Goal: Task Accomplishment & Management: Use online tool/utility

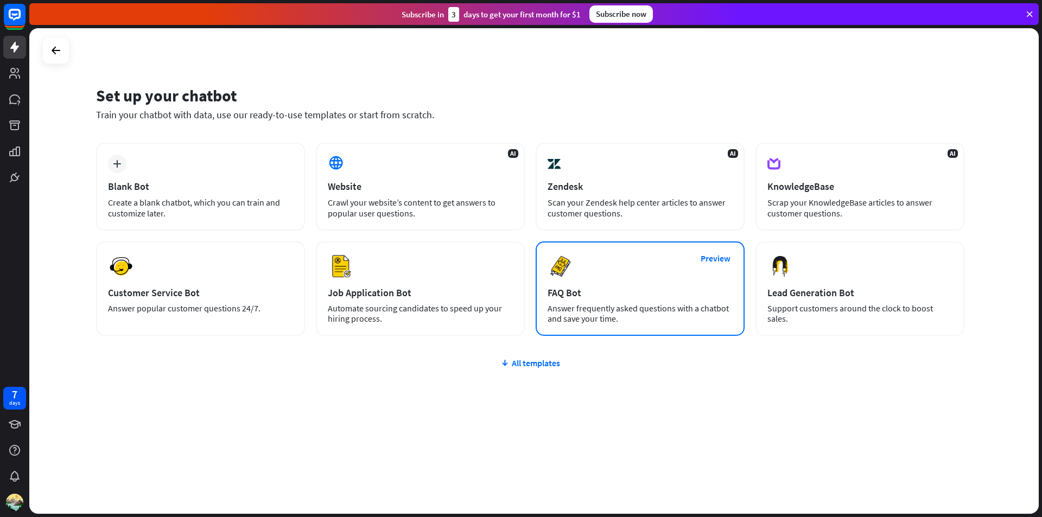
click at [585, 293] on div "FAQ Bot" at bounding box center [640, 293] width 185 height 12
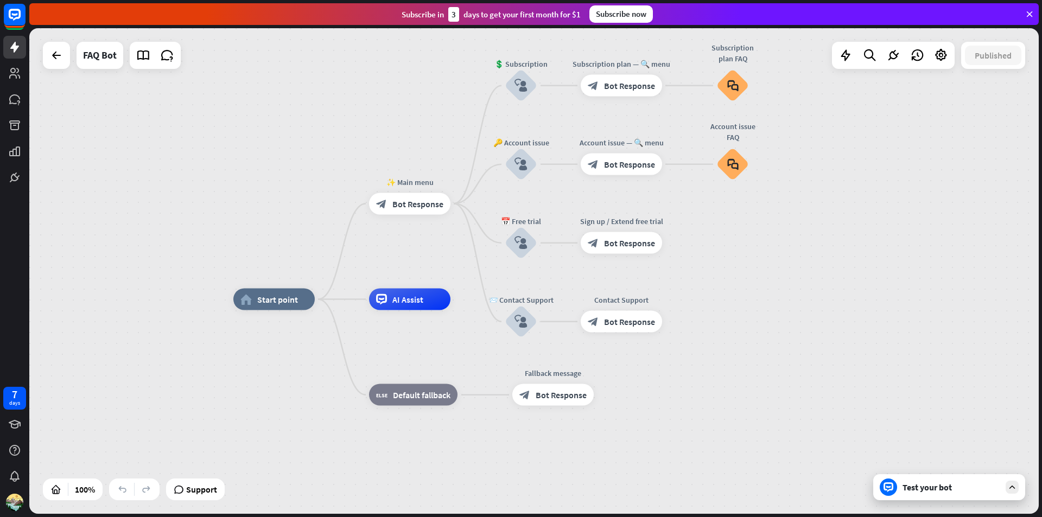
drag, startPoint x: 773, startPoint y: 321, endPoint x: 786, endPoint y: 340, distance: 23.0
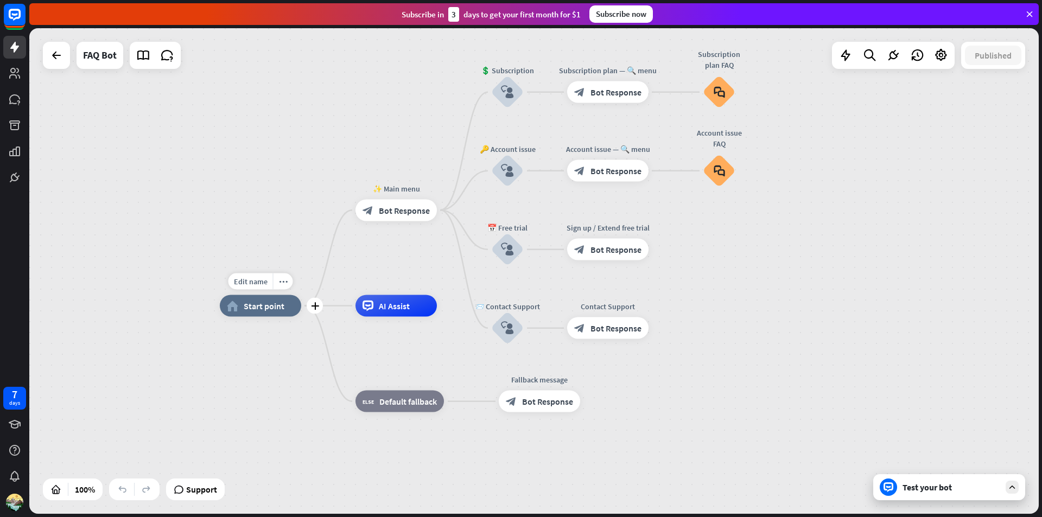
drag, startPoint x: 301, startPoint y: 301, endPoint x: 276, endPoint y: 317, distance: 29.1
click at [276, 317] on div "Edit name more_horiz plus home_2 Start point" at bounding box center [260, 306] width 81 height 22
click at [399, 215] on span "Bot Response" at bounding box center [404, 210] width 51 height 11
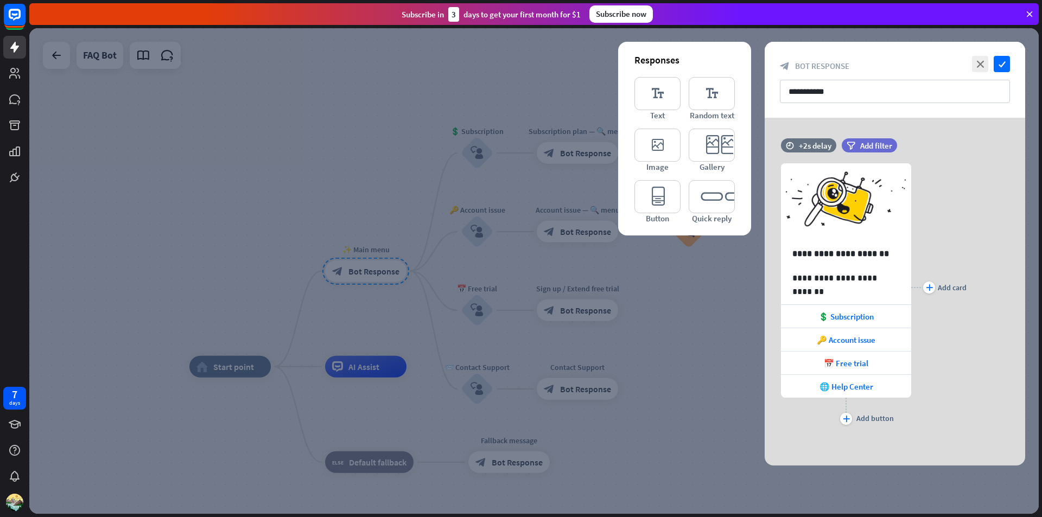
click at [354, 185] on div at bounding box center [533, 271] width 1009 height 486
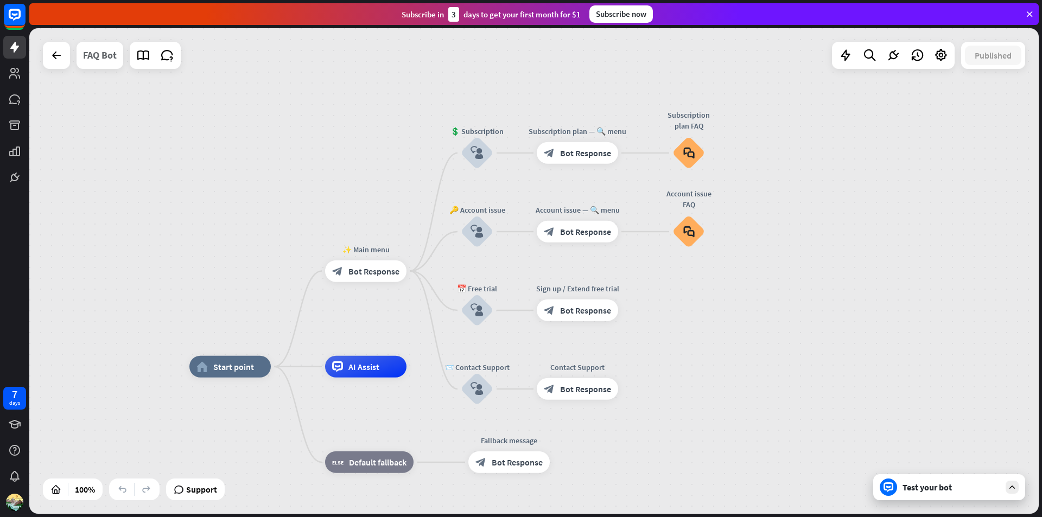
click at [110, 62] on div "FAQ Bot" at bounding box center [100, 55] width 34 height 27
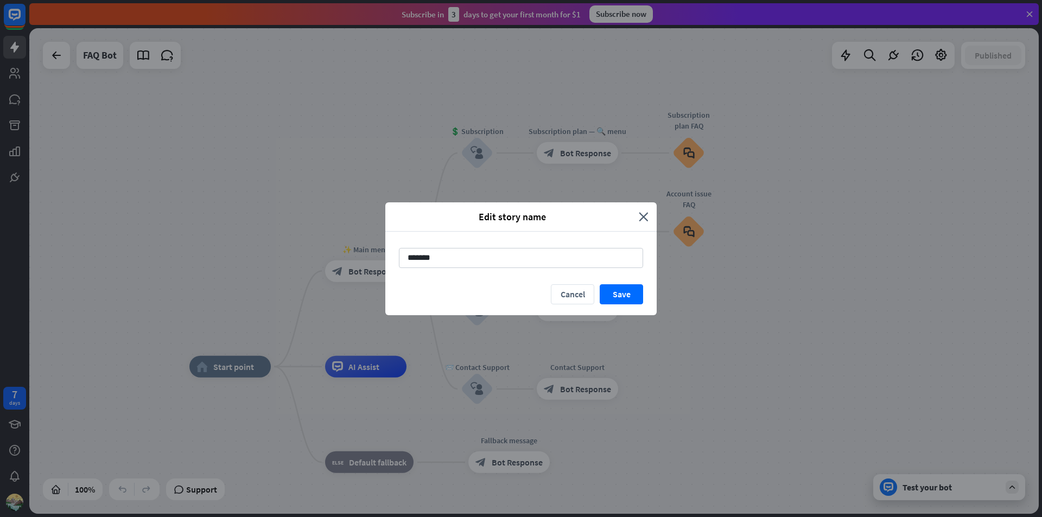
click at [279, 175] on div "Edit story name close ******* Cancel Save" at bounding box center [521, 258] width 1042 height 517
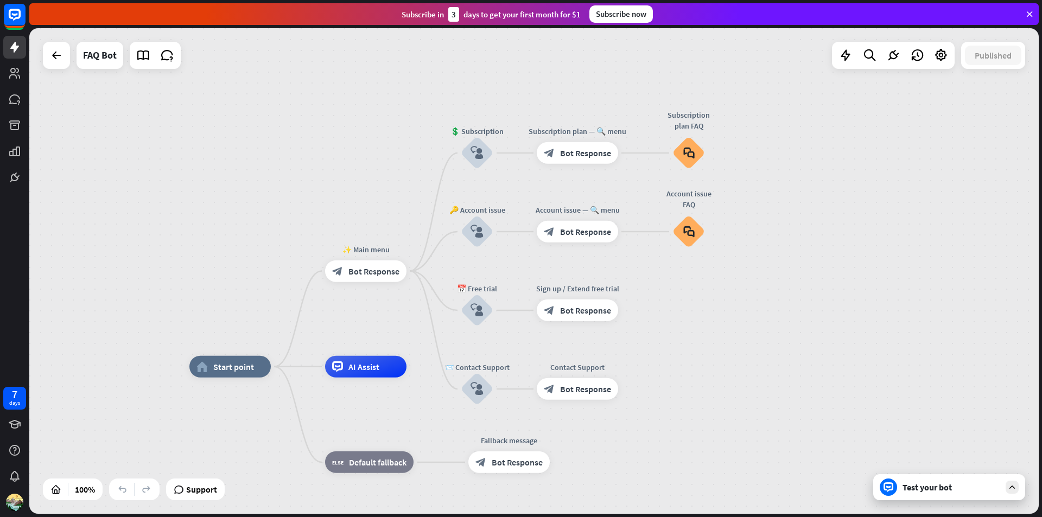
click at [931, 484] on div "Test your bot" at bounding box center [952, 487] width 98 height 11
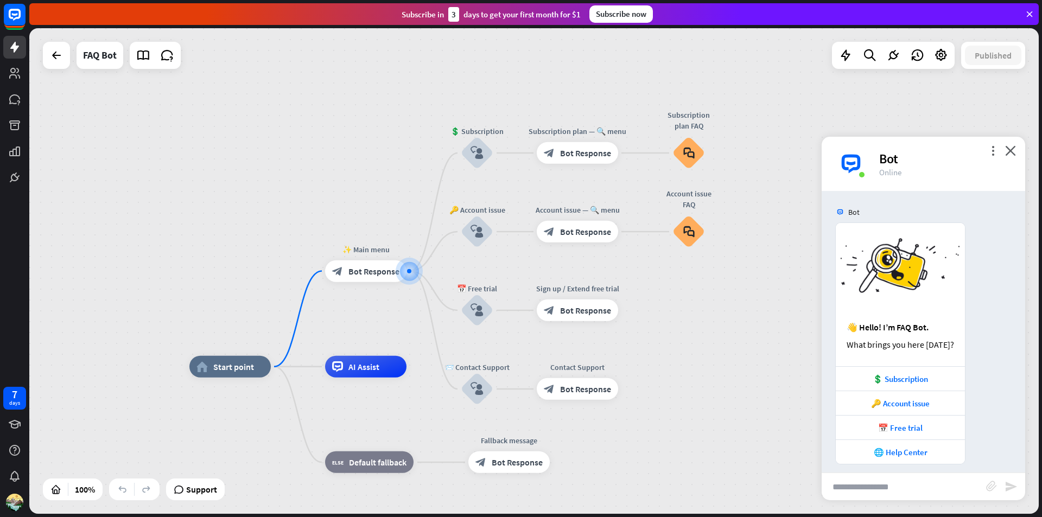
scroll to position [8, 0]
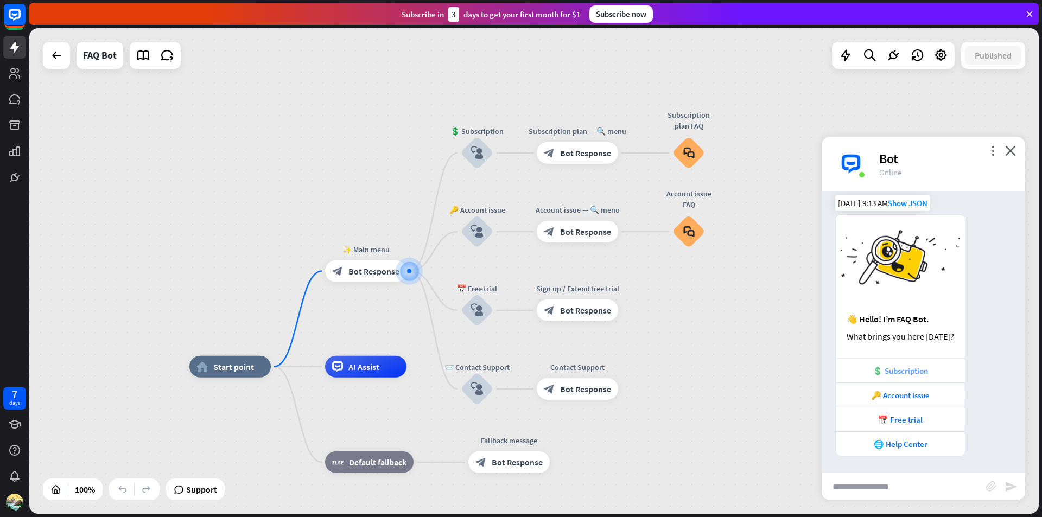
click at [902, 370] on div "💲 Subscription" at bounding box center [900, 371] width 118 height 10
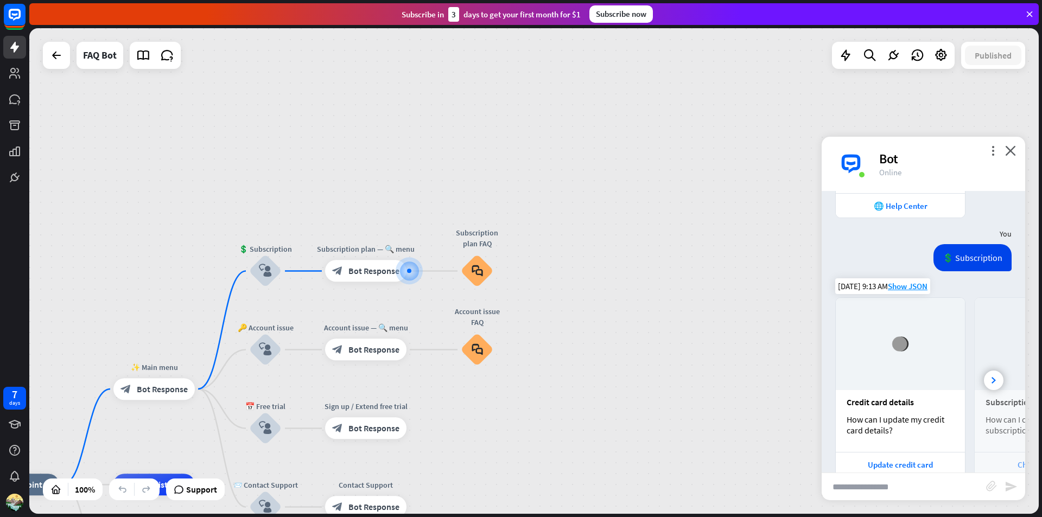
scroll to position [291, 0]
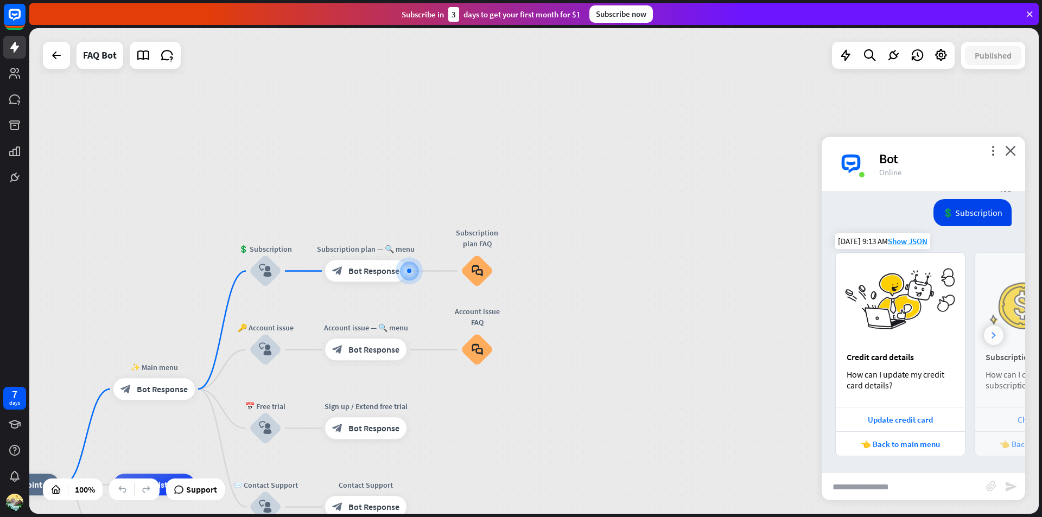
click at [984, 341] on div at bounding box center [994, 336] width 20 height 20
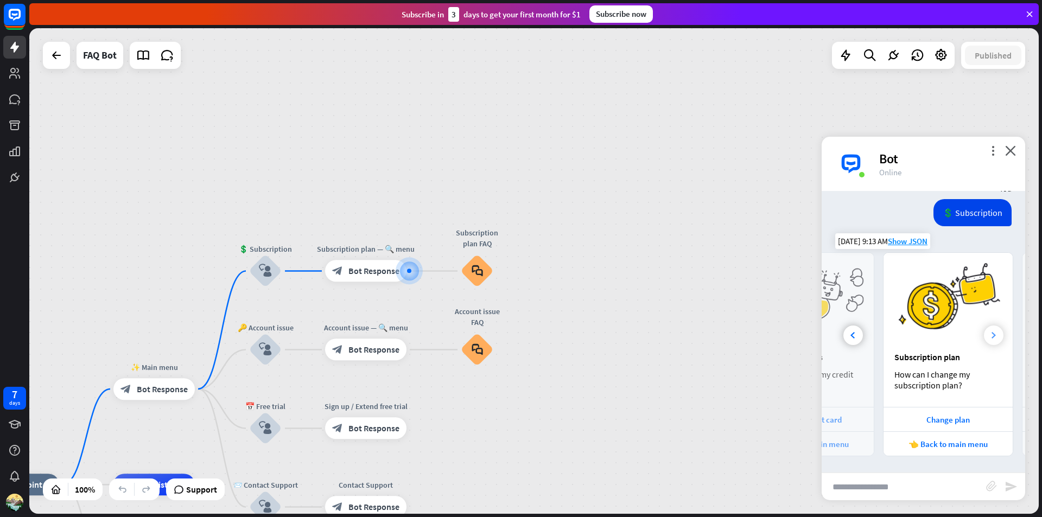
scroll to position [0, 120]
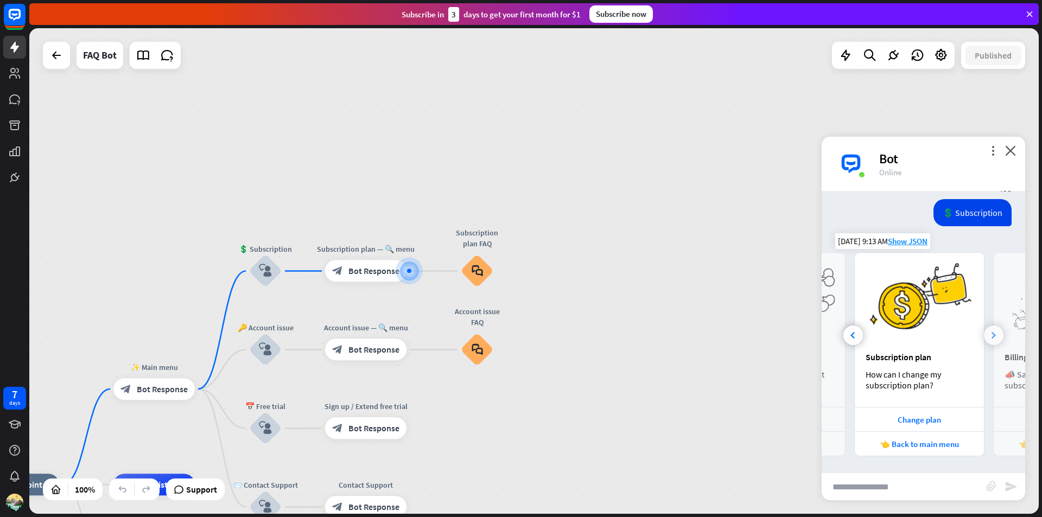
click at [984, 341] on div at bounding box center [994, 336] width 20 height 20
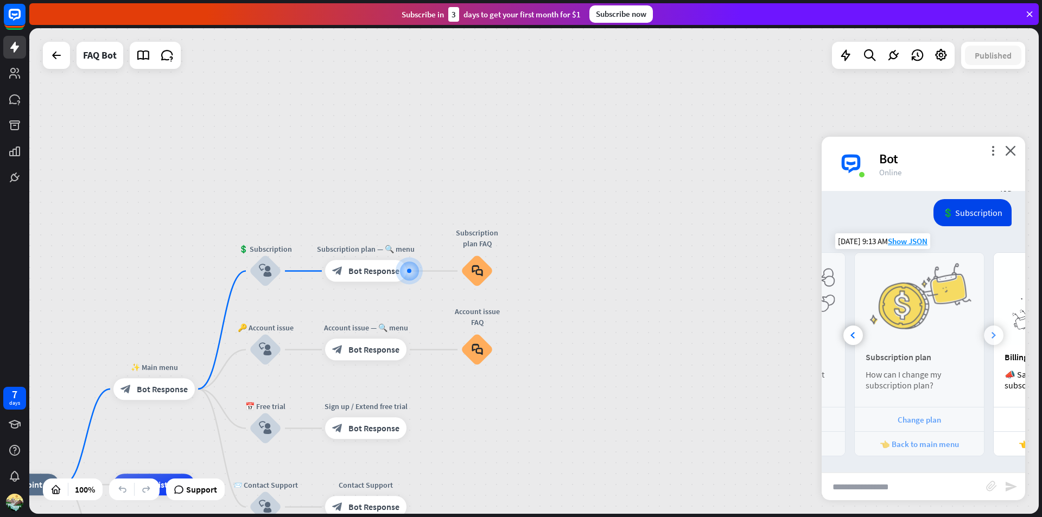
scroll to position [0, 259]
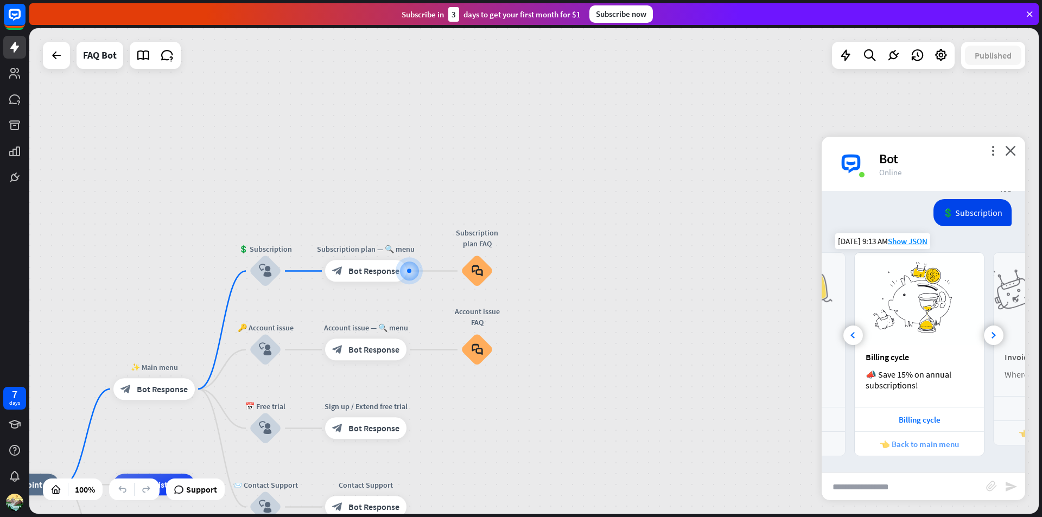
click at [907, 439] on div "👈 Back to main menu" at bounding box center [919, 444] width 118 height 10
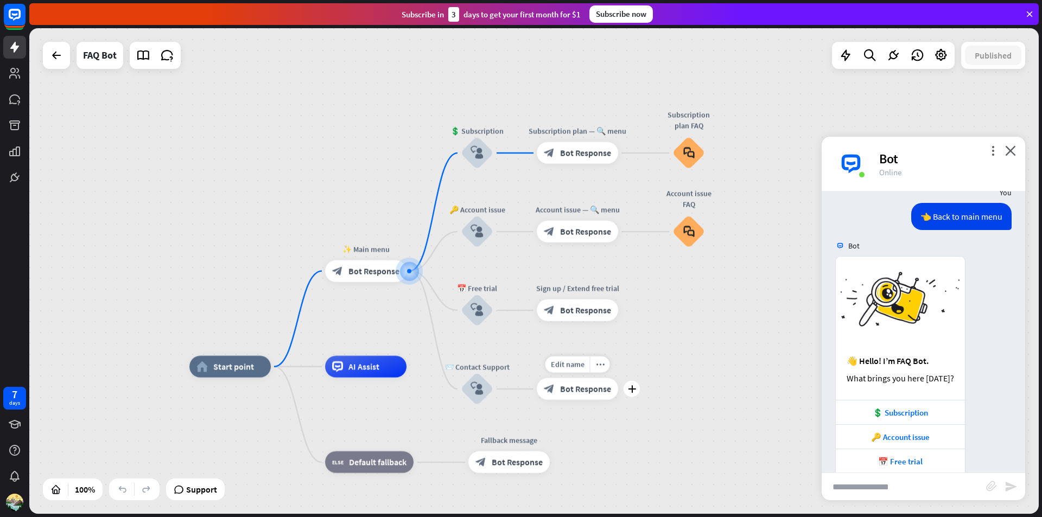
scroll to position [613, 0]
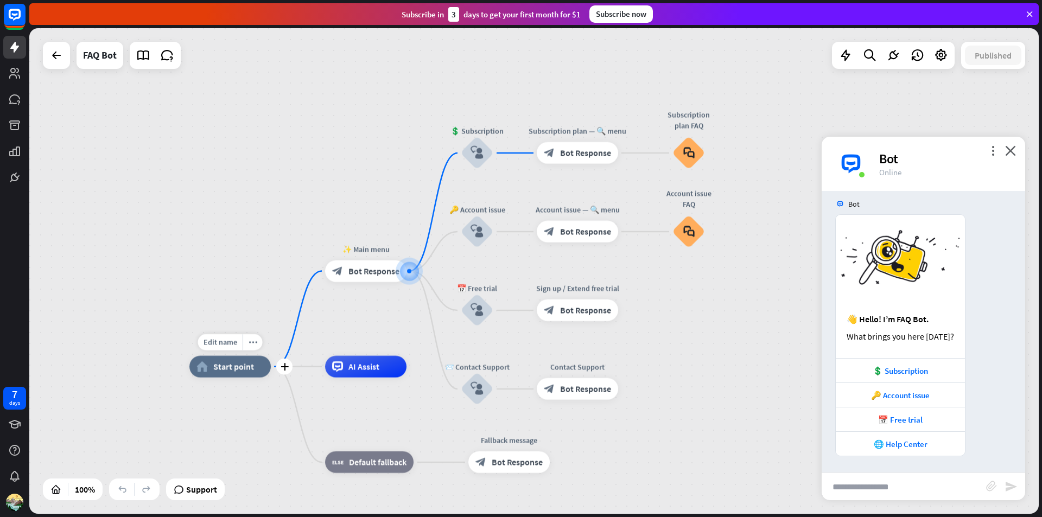
drag, startPoint x: 566, startPoint y: 467, endPoint x: 269, endPoint y: 387, distance: 307.0
click at [885, 440] on div "🌐 Help Center" at bounding box center [900, 444] width 118 height 10
click at [1011, 384] on div "👋 Hello! I’m FAQ Bot. What brings you here [DATE]? 💲 Subscription 🔑 Account iss…" at bounding box center [924, 335] width 204 height 242
click at [906, 207] on span "Show JSON" at bounding box center [908, 203] width 40 height 10
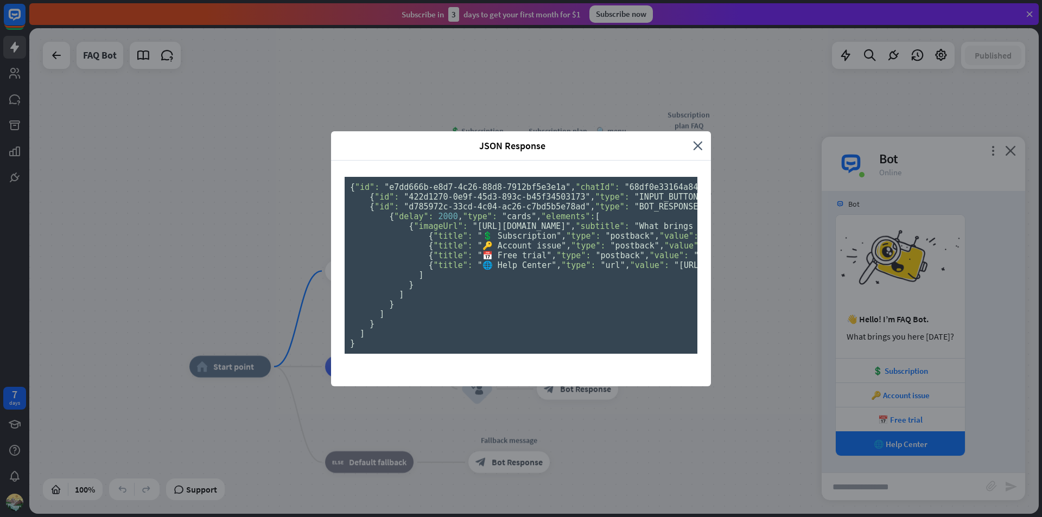
scroll to position [0, 0]
drag, startPoint x: 400, startPoint y: 465, endPoint x: 333, endPoint y: 51, distance: 419.0
click at [333, 131] on div "JSON Response close { "id": "e7dd666b-e8d7-4c26-88d8-7912bf5e3e1a" , "chatId": …" at bounding box center [521, 258] width 380 height 255
click at [594, 177] on pre "{ "id": "e7dd666b-e8d7-4c26-88d8-7912bf5e3e1a" , "chatId": "68df0e33164a8400077…" at bounding box center [521, 265] width 353 height 177
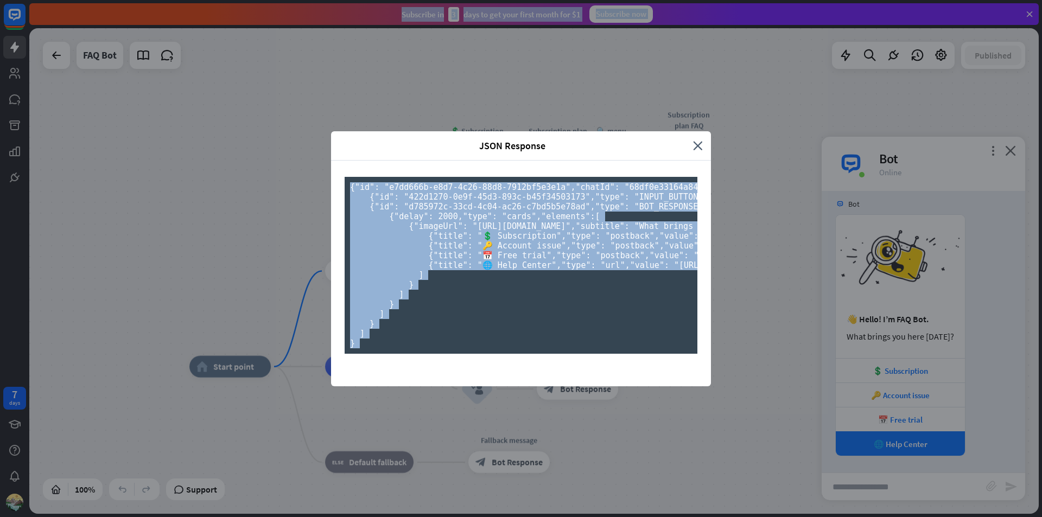
scroll to position [271, 0]
drag, startPoint x: 342, startPoint y: 84, endPoint x: 571, endPoint y: 536, distance: 506.8
click at [571, 517] on html "7 days JSON Response close { "id": "e7dd666b-e8d7-4c26-88d8-7912bf5e3e1a" , "ch…" at bounding box center [521, 258] width 1042 height 517
copy div "{ "lo": "i0do140s-a8c7-7a60-76e0-9083se1d5e5t" , "inciDi": "60ut1l27499e6180080…"
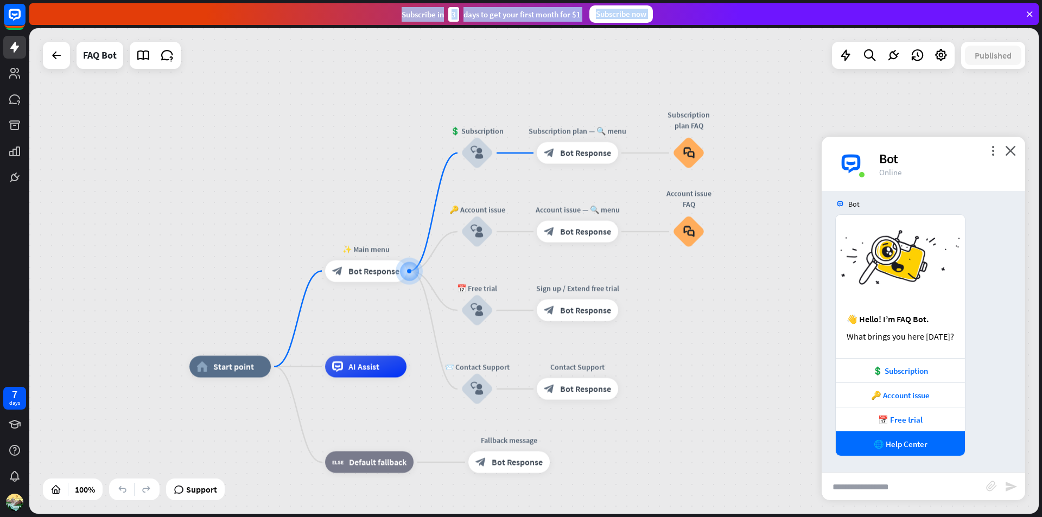
click at [504, 396] on div "JSON Response close { "id": "e7dd666b-e8d7-4c26-88d8-7912bf5e3e1a" , "chatId": …" at bounding box center [521, 258] width 1042 height 517
click at [261, 340] on div "more_horiz" at bounding box center [253, 342] width 20 height 16
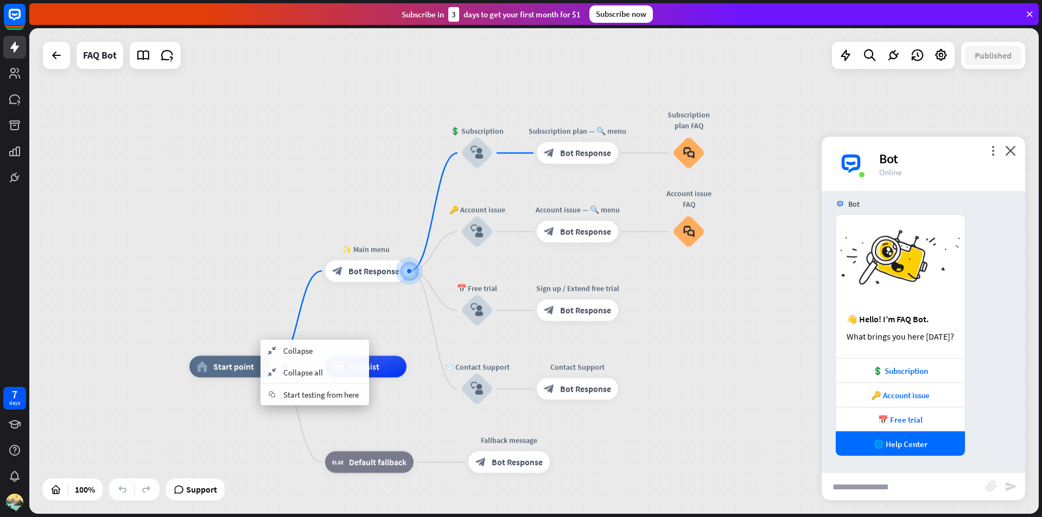
click at [248, 357] on div "home_2 Start point" at bounding box center [229, 367] width 81 height 22
click at [417, 274] on icon "plus" at bounding box center [420, 272] width 8 height 8
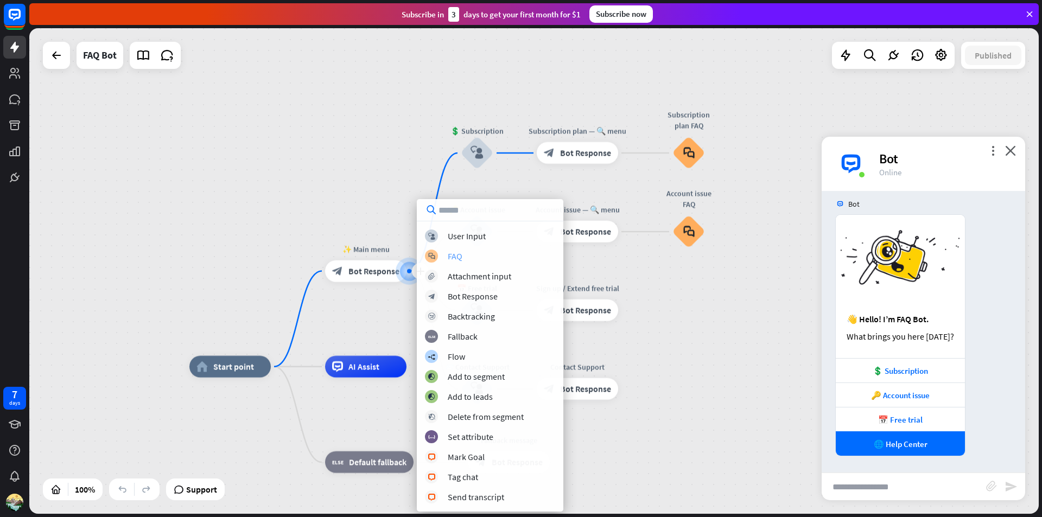
click at [448, 260] on div "FAQ" at bounding box center [455, 256] width 15 height 11
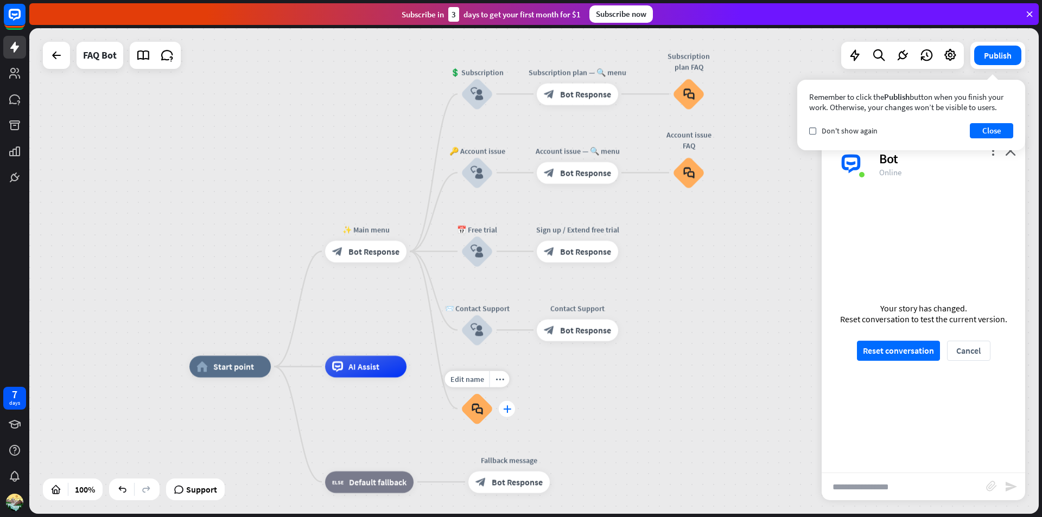
click at [510, 405] on icon "plus" at bounding box center [507, 409] width 8 height 8
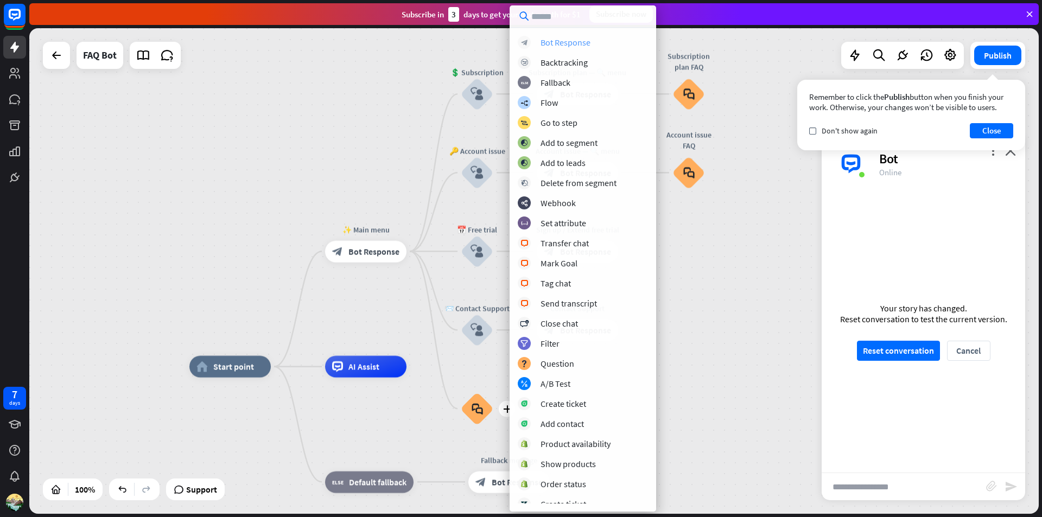
click at [579, 43] on div "Bot Response" at bounding box center [566, 42] width 50 height 11
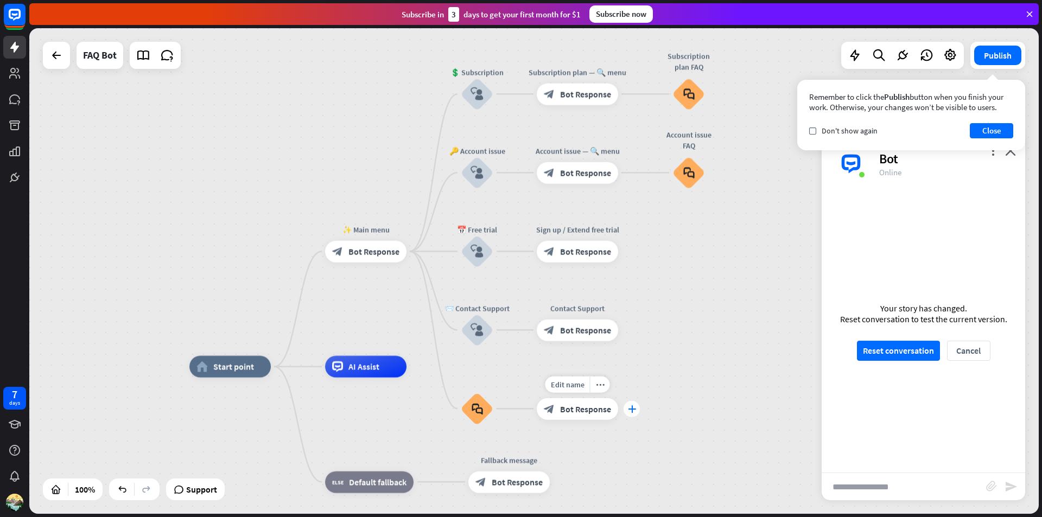
click at [633, 410] on icon "plus" at bounding box center [632, 409] width 8 height 8
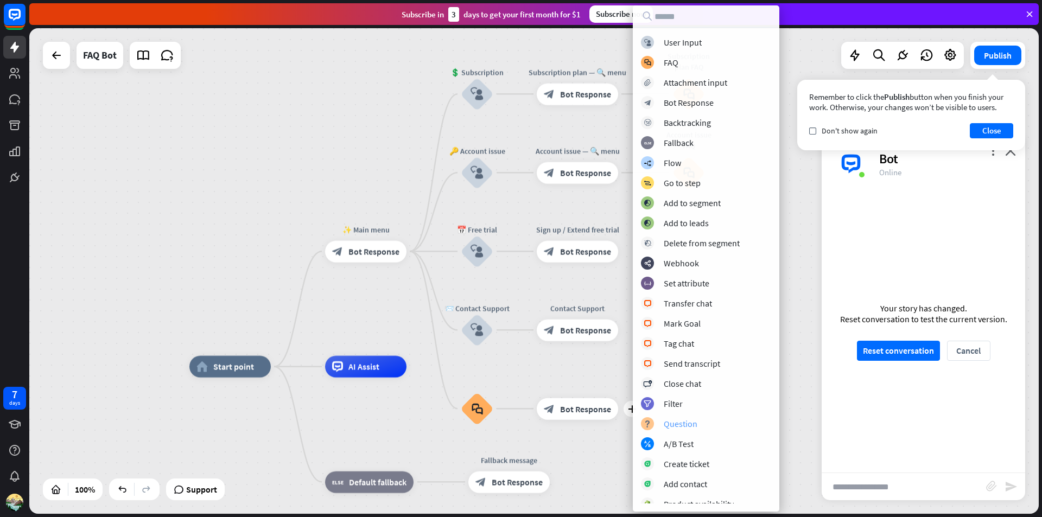
click at [666, 422] on div "Question" at bounding box center [681, 423] width 34 height 11
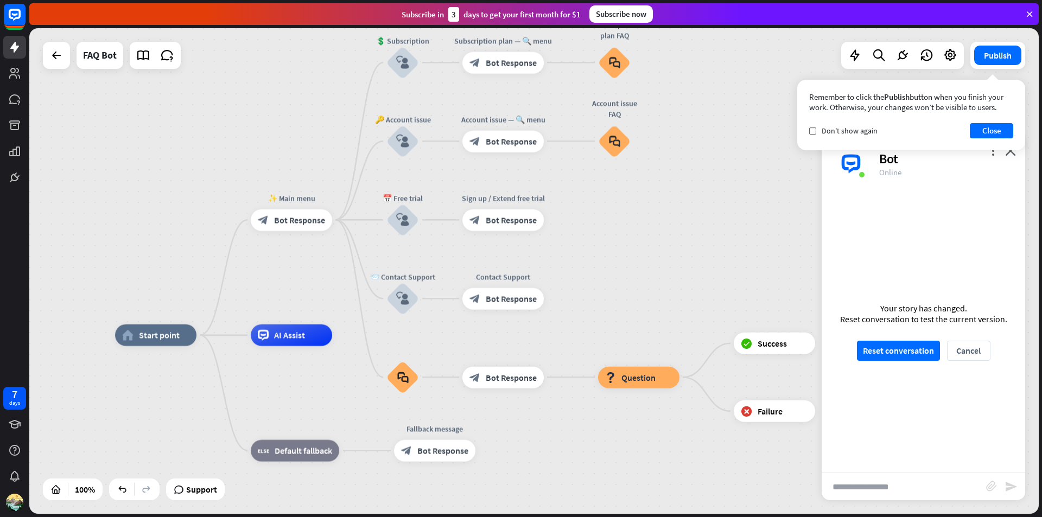
drag, startPoint x: 701, startPoint y: 341, endPoint x: 606, endPoint y: 307, distance: 100.9
click at [606, 307] on div "home_2 Start point ✨ Main menu block_bot_response Bot Response 💲 Subscription b…" at bounding box center [533, 271] width 1009 height 486
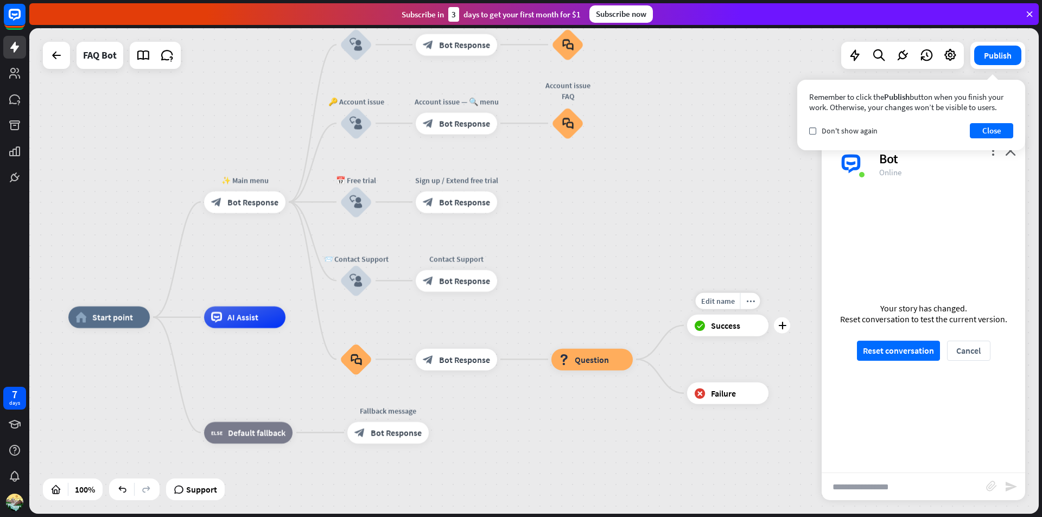
click at [755, 322] on div "block_success Success" at bounding box center [727, 326] width 81 height 22
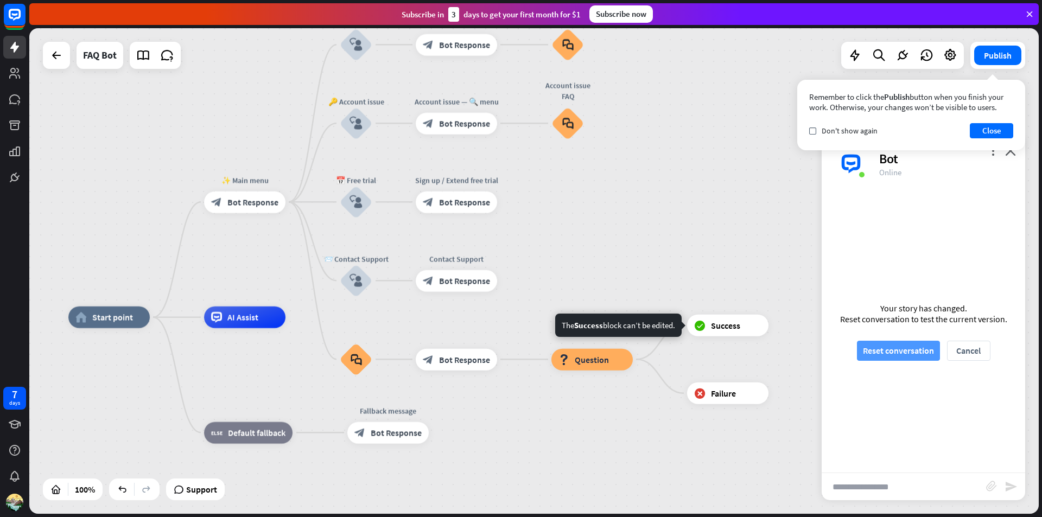
click at [909, 351] on button "Reset conversation" at bounding box center [898, 351] width 83 height 20
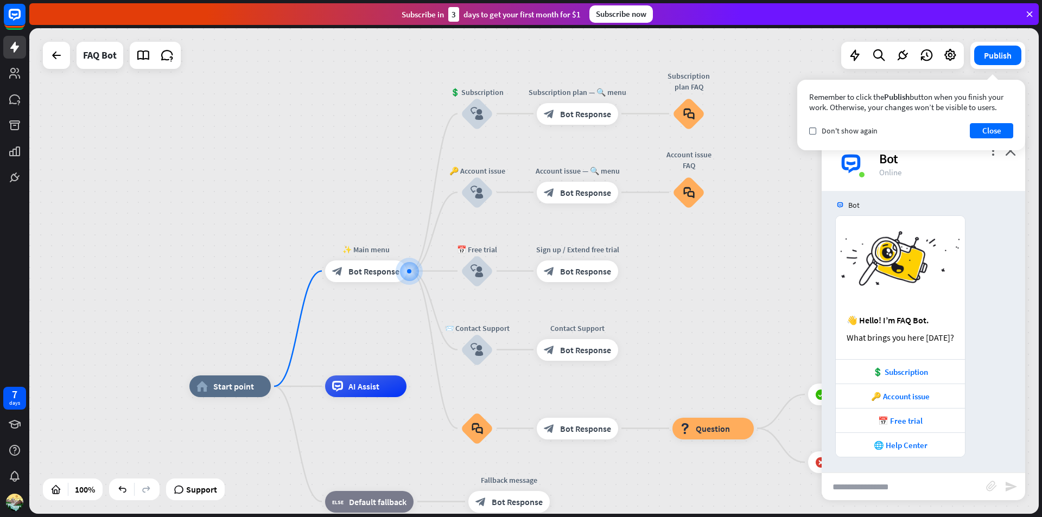
scroll to position [8, 0]
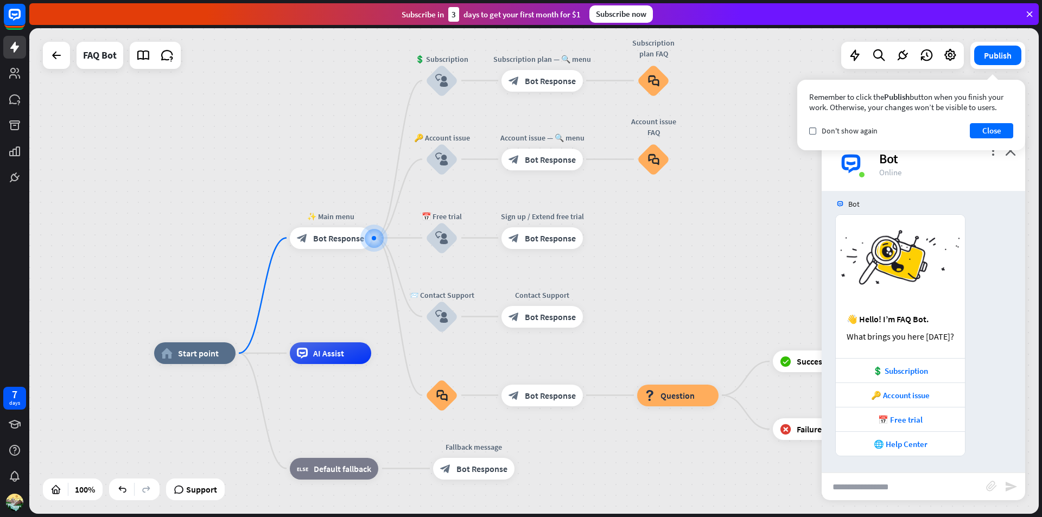
drag, startPoint x: 669, startPoint y: 342, endPoint x: 629, endPoint y: 320, distance: 45.9
click at [629, 320] on div "home_2 Start point ✨ Main menu block_bot_response Bot Response 💲 Subscription b…" at bounding box center [533, 271] width 1009 height 486
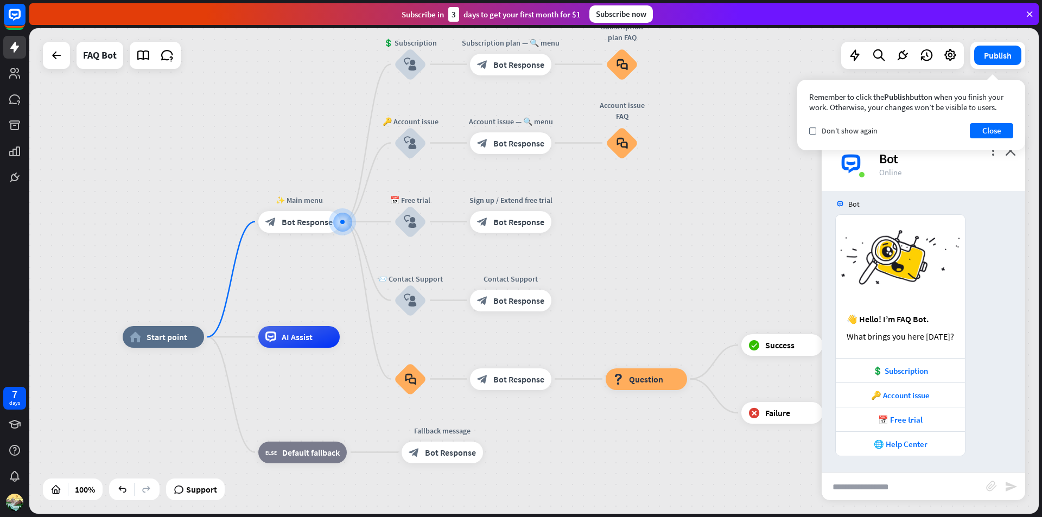
click at [856, 486] on input "text" at bounding box center [904, 486] width 164 height 27
click at [430, 347] on icon "more_horiz" at bounding box center [433, 349] width 9 height 8
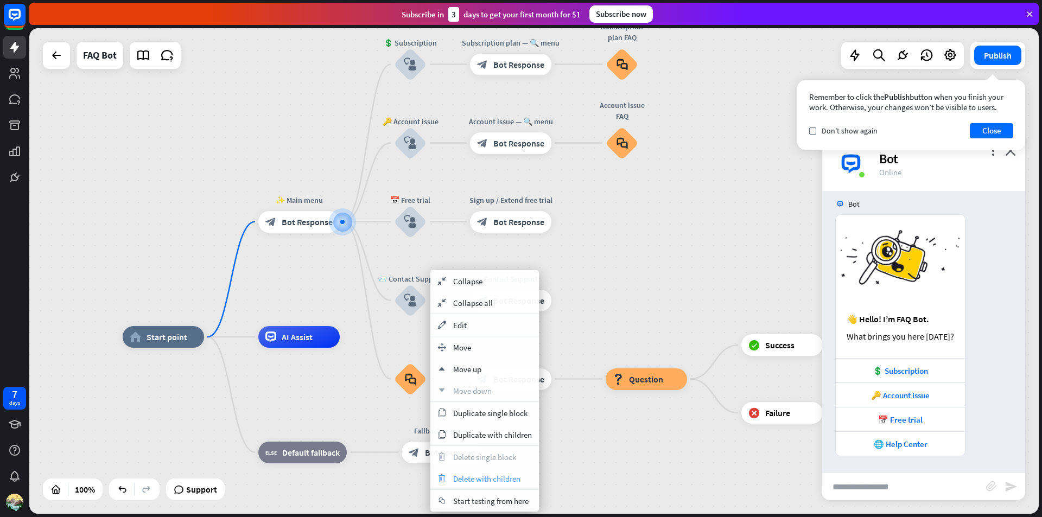
click at [465, 480] on span "Delete with children" at bounding box center [486, 479] width 67 height 10
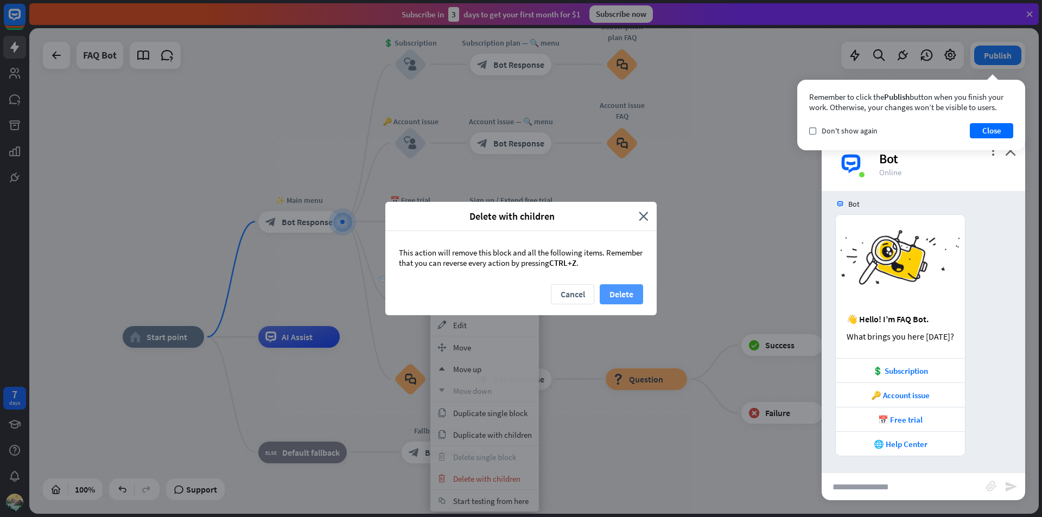
click at [614, 290] on button "Delete" at bounding box center [621, 294] width 43 height 20
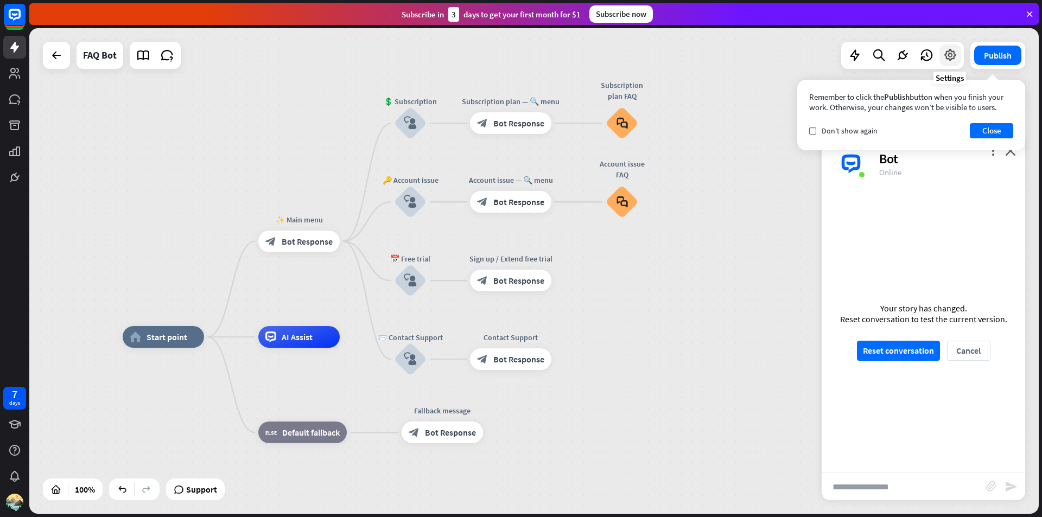
click at [948, 56] on icon at bounding box center [950, 55] width 14 height 14
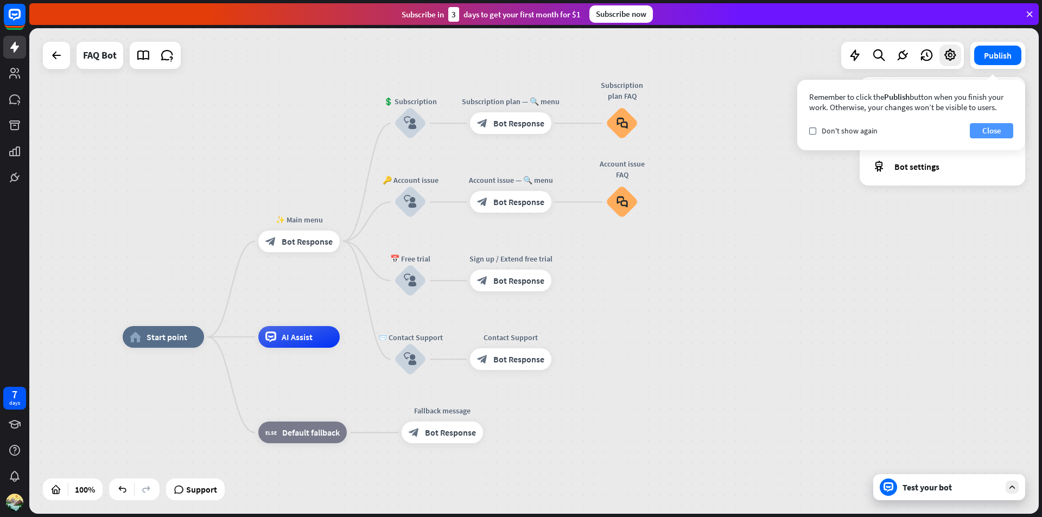
click at [984, 129] on button "Close" at bounding box center [991, 130] width 43 height 15
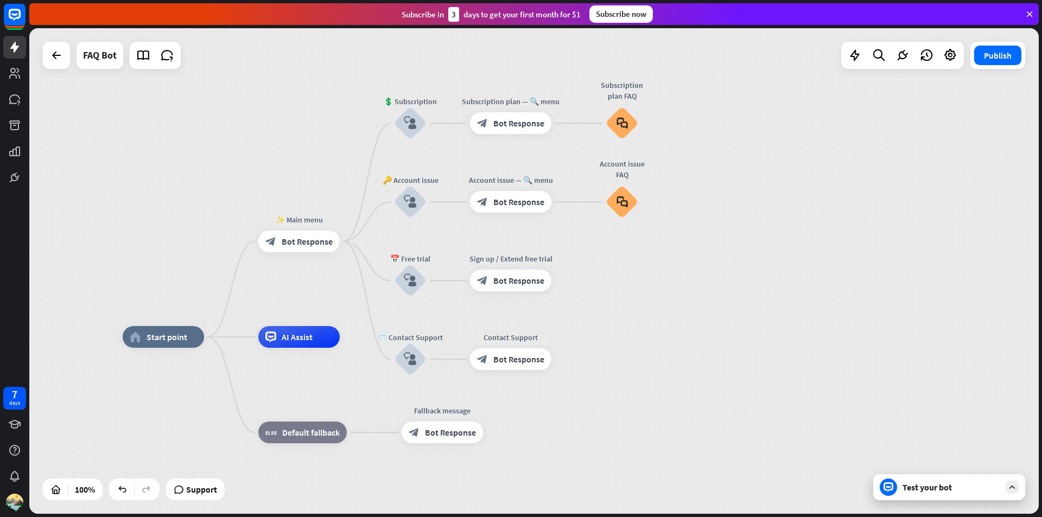
click at [945, 76] on div "home_2 Start point ✨ Main menu block_bot_response Bot Response 💲 Subscription b…" at bounding box center [533, 271] width 1009 height 486
click at [949, 70] on div "home_2 Start point ✨ Main menu block_bot_response Bot Response 💲 Subscription b…" at bounding box center [533, 271] width 1009 height 486
click at [956, 65] on div at bounding box center [950, 56] width 22 height 22
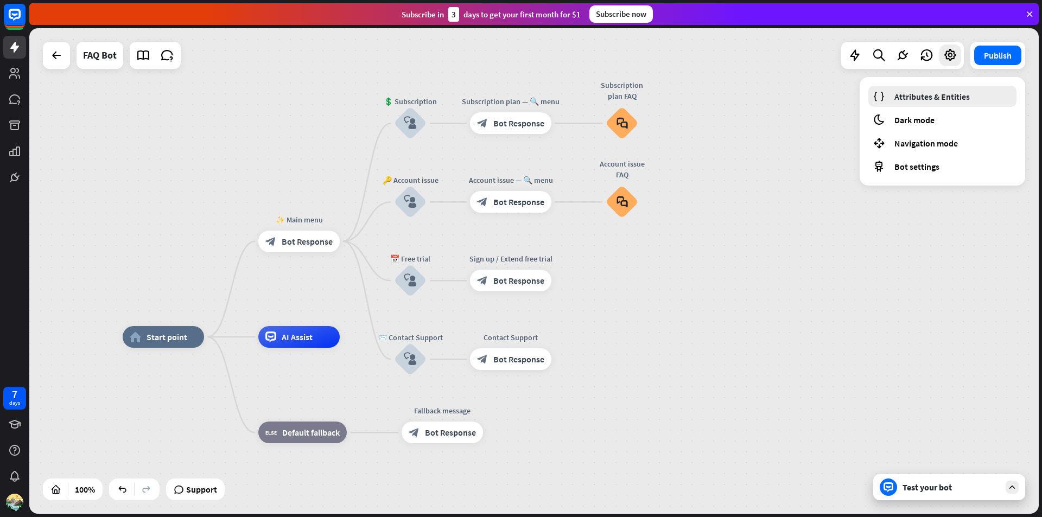
click at [926, 97] on span "Attributes & Entities" at bounding box center [931, 96] width 75 height 11
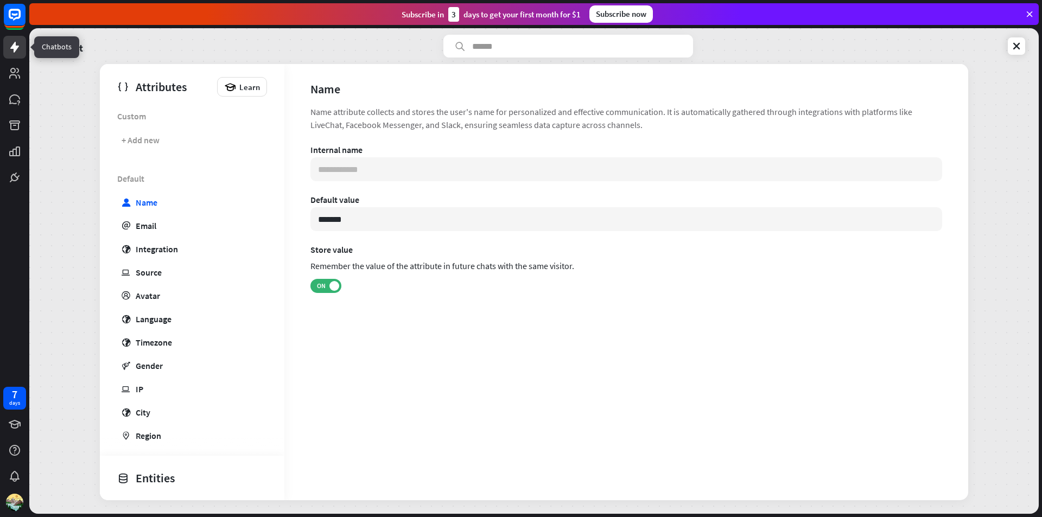
click at [12, 47] on icon at bounding box center [14, 47] width 9 height 11
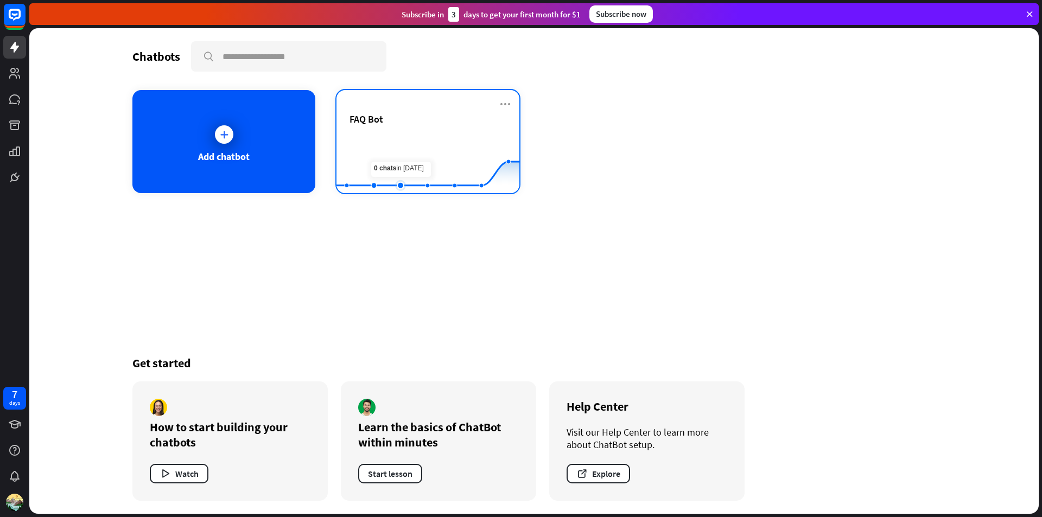
click at [391, 143] on rect at bounding box center [427, 166] width 183 height 68
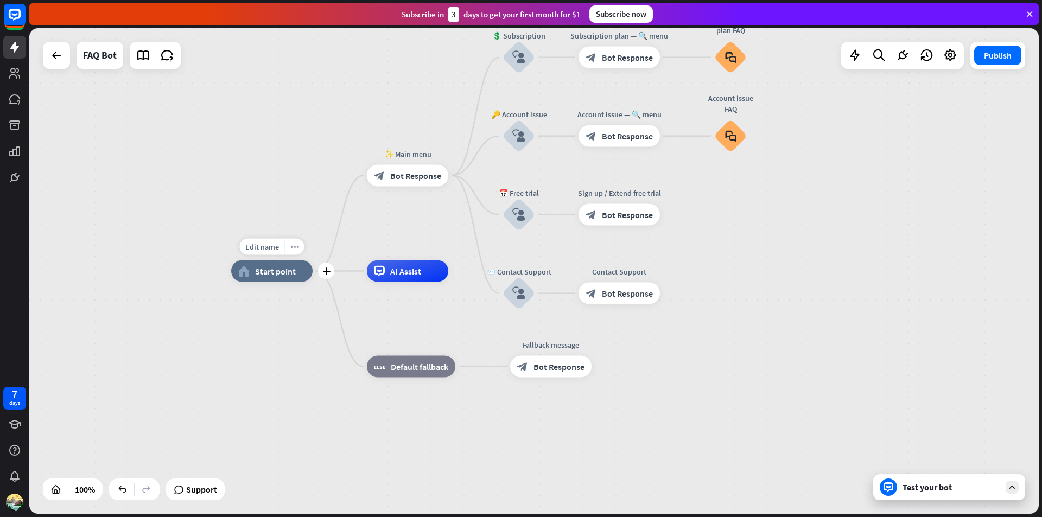
click at [293, 249] on icon "more_horiz" at bounding box center [294, 247] width 9 height 8
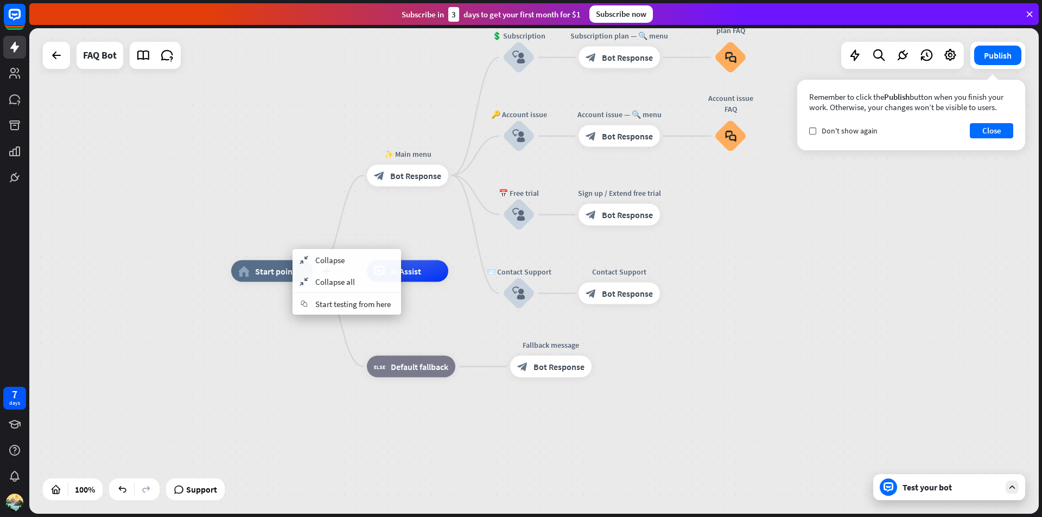
click at [276, 268] on span "Start point" at bounding box center [275, 271] width 41 height 11
click at [439, 252] on div "more_horiz" at bounding box center [430, 247] width 20 height 16
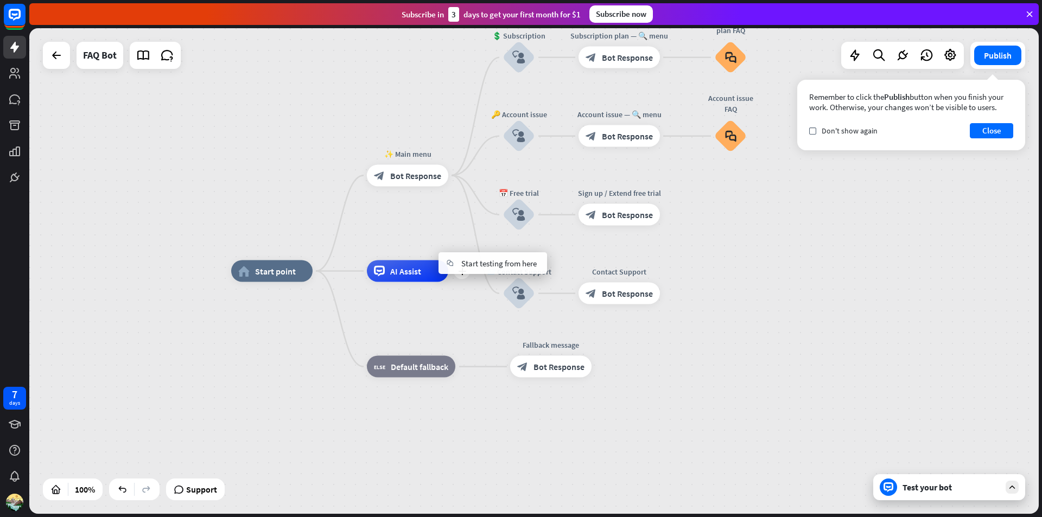
click at [415, 268] on div "AI Assist" at bounding box center [407, 272] width 81 height 22
click at [431, 152] on icon "more_horiz" at bounding box center [430, 151] width 9 height 8
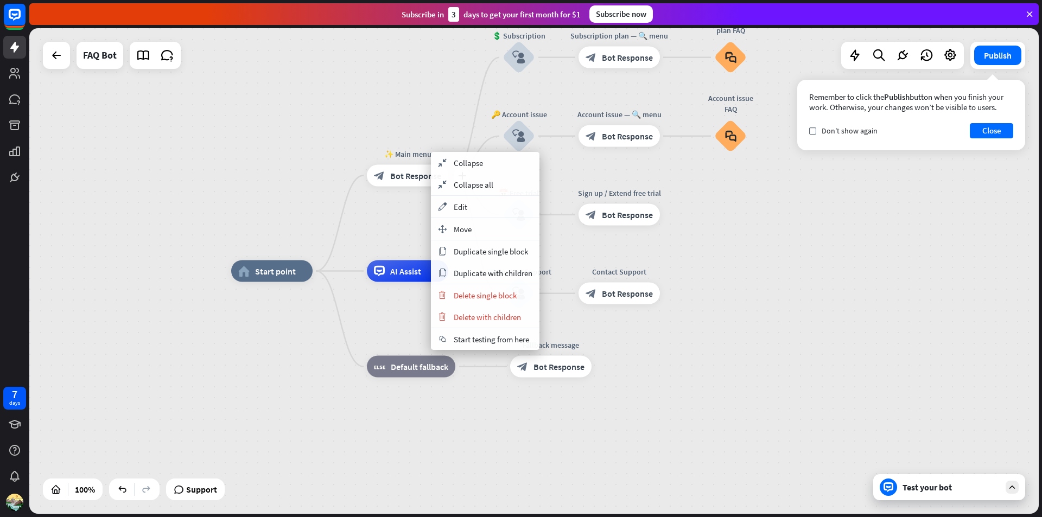
click at [401, 176] on span "Bot Response" at bounding box center [415, 175] width 51 height 11
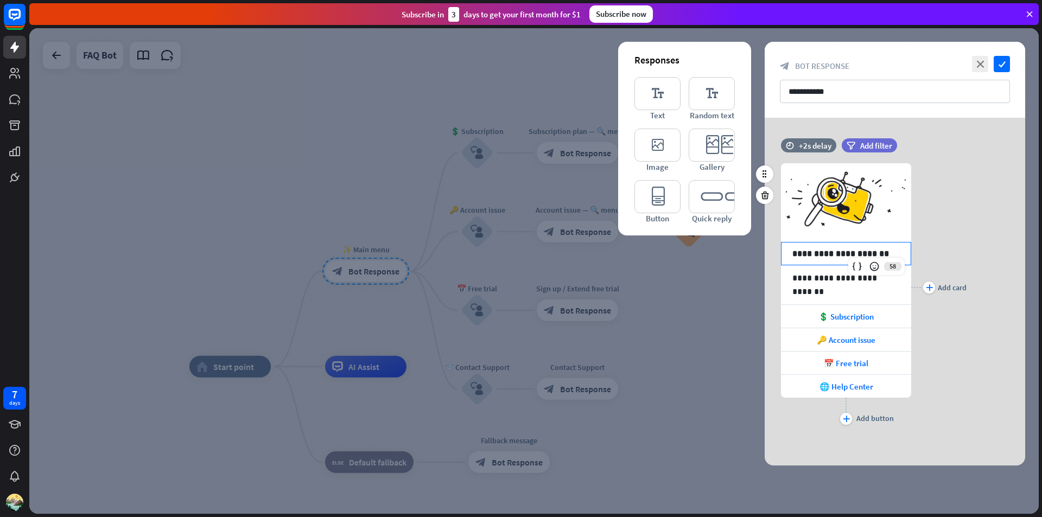
click at [821, 256] on p "**********" at bounding box center [845, 254] width 107 height 14
drag, startPoint x: 881, startPoint y: 251, endPoint x: 831, endPoint y: 255, distance: 49.5
click at [831, 255] on p "**********" at bounding box center [845, 254] width 107 height 14
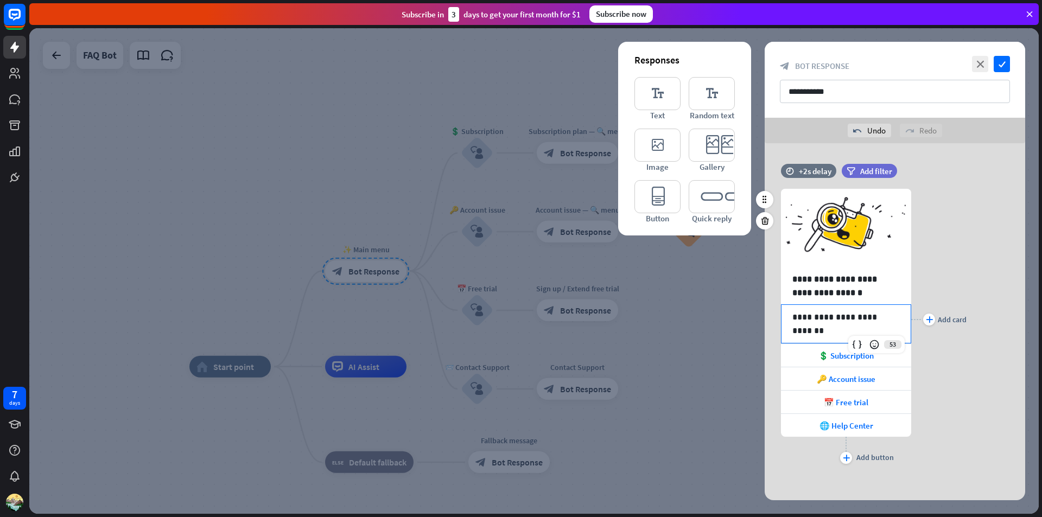
click at [814, 321] on p "**********" at bounding box center [845, 317] width 107 height 14
click at [824, 351] on span "💲 Subscription" at bounding box center [845, 356] width 55 height 10
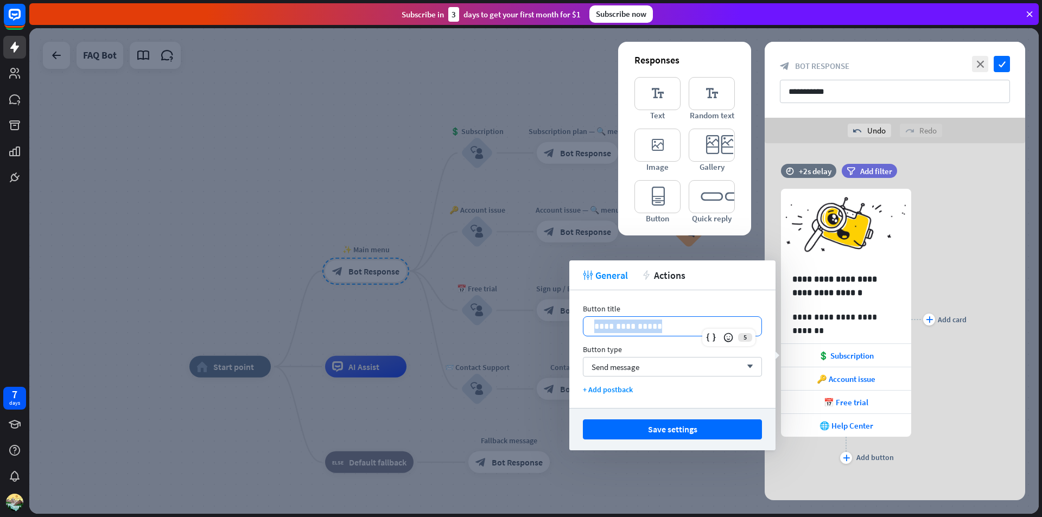
drag, startPoint x: 680, startPoint y: 329, endPoint x: 581, endPoint y: 317, distance: 99.5
click at [581, 317] on div "**********" at bounding box center [672, 349] width 206 height 118
click at [868, 378] on span "🔑 Account issue" at bounding box center [846, 379] width 59 height 10
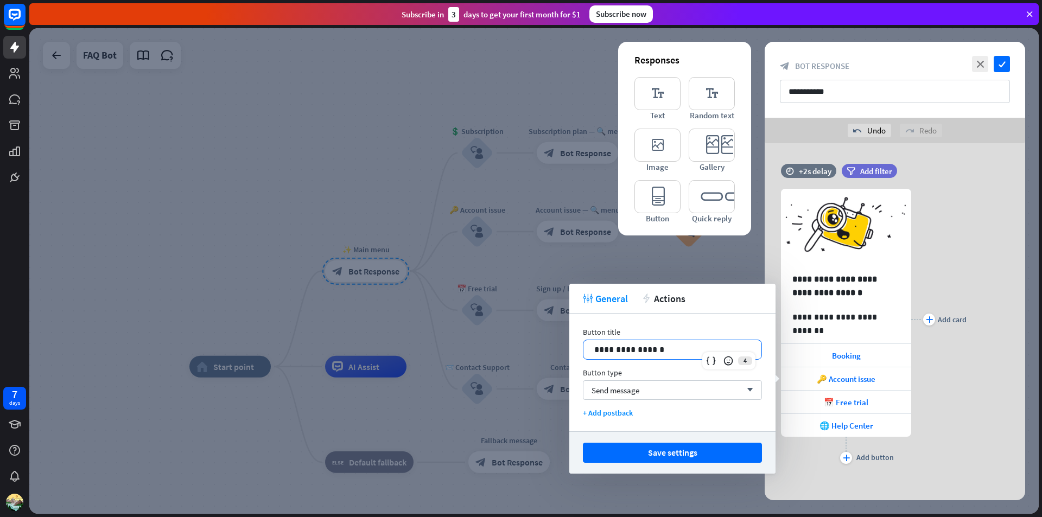
drag, startPoint x: 677, startPoint y: 353, endPoint x: 552, endPoint y: 339, distance: 125.6
click at [554, 339] on body "7 days close Product Help First steps Get started with ChatBot Help Center Foll…" at bounding box center [521, 258] width 1042 height 517
click at [866, 401] on span "📅 Free trial" at bounding box center [846, 402] width 45 height 10
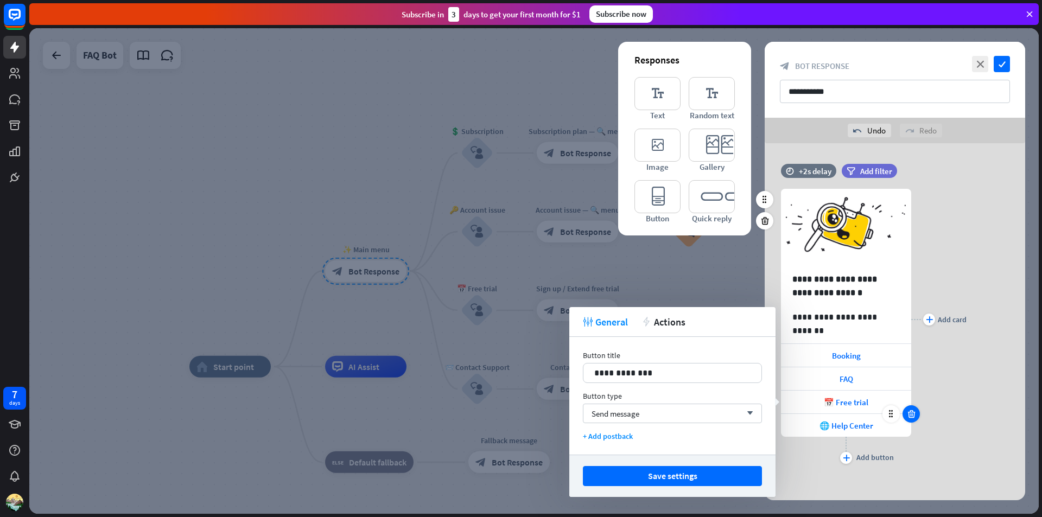
click at [913, 419] on div at bounding box center [911, 413] width 17 height 17
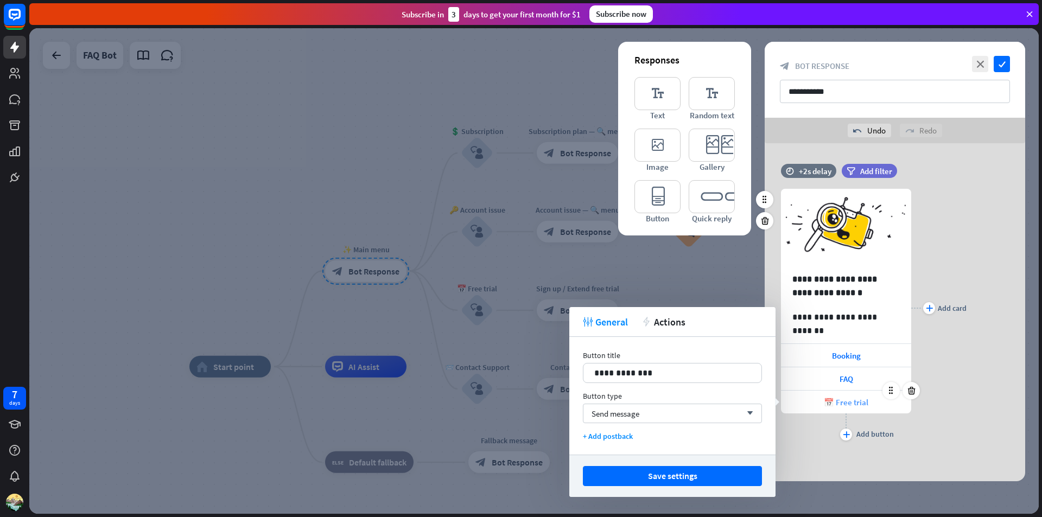
click at [872, 402] on div "📅 Free trial" at bounding box center [846, 402] width 130 height 23
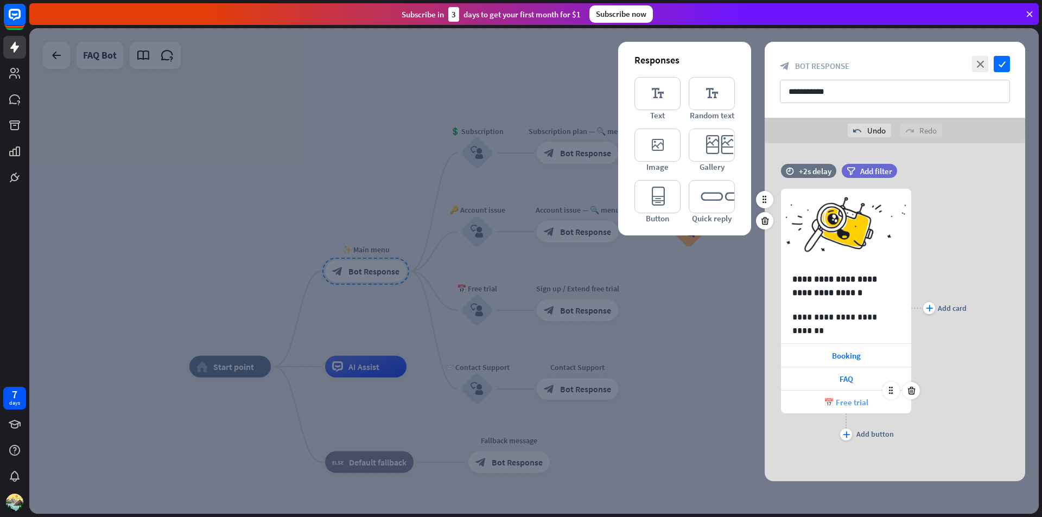
click at [871, 402] on div "📅 Free trial" at bounding box center [846, 402] width 130 height 23
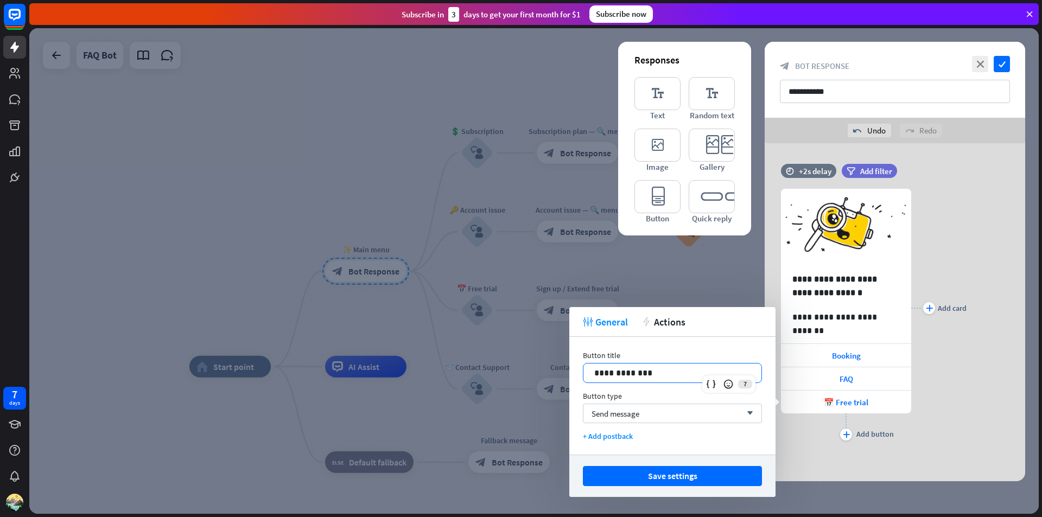
drag, startPoint x: 656, startPoint y: 372, endPoint x: 362, endPoint y: 373, distance: 294.2
click at [362, 373] on body "7 days close Product Help First steps Get started with ChatBot Help Center Foll…" at bounding box center [521, 258] width 1042 height 517
click at [843, 355] on span "Booking" at bounding box center [846, 356] width 29 height 10
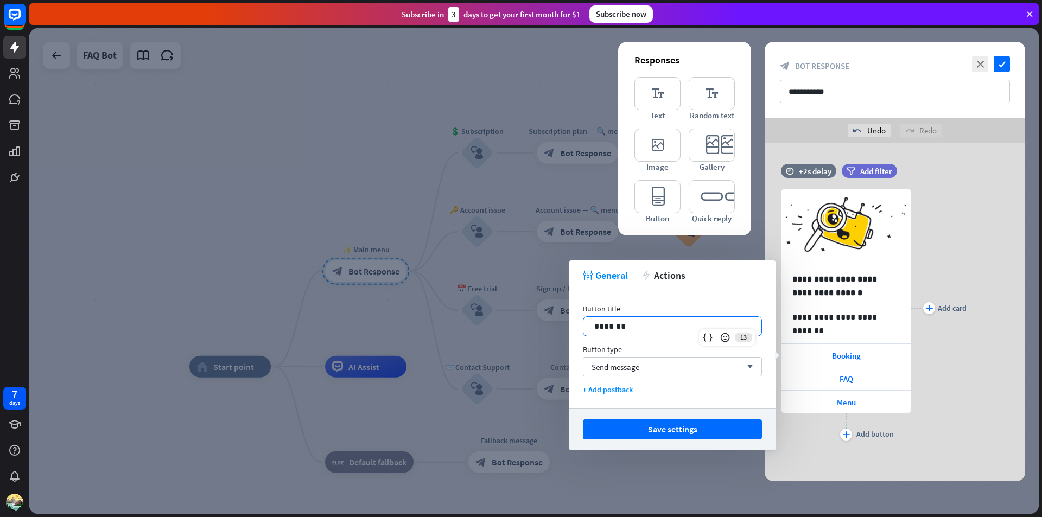
click at [594, 322] on p "*******" at bounding box center [672, 327] width 156 height 14
click at [835, 376] on div "FAQ" at bounding box center [846, 378] width 130 height 23
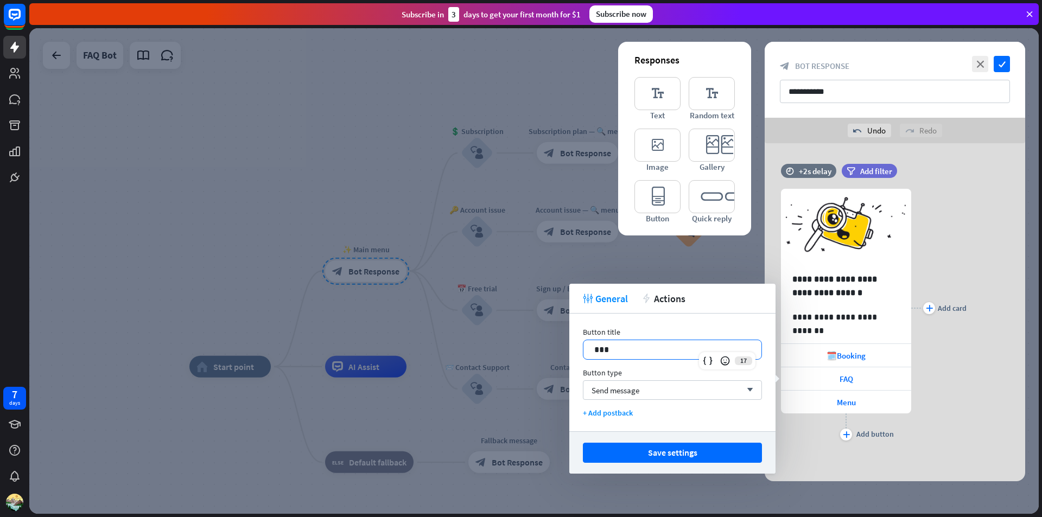
click at [594, 351] on p "***" at bounding box center [672, 350] width 156 height 14
click at [837, 398] on span "Menu" at bounding box center [846, 402] width 19 height 10
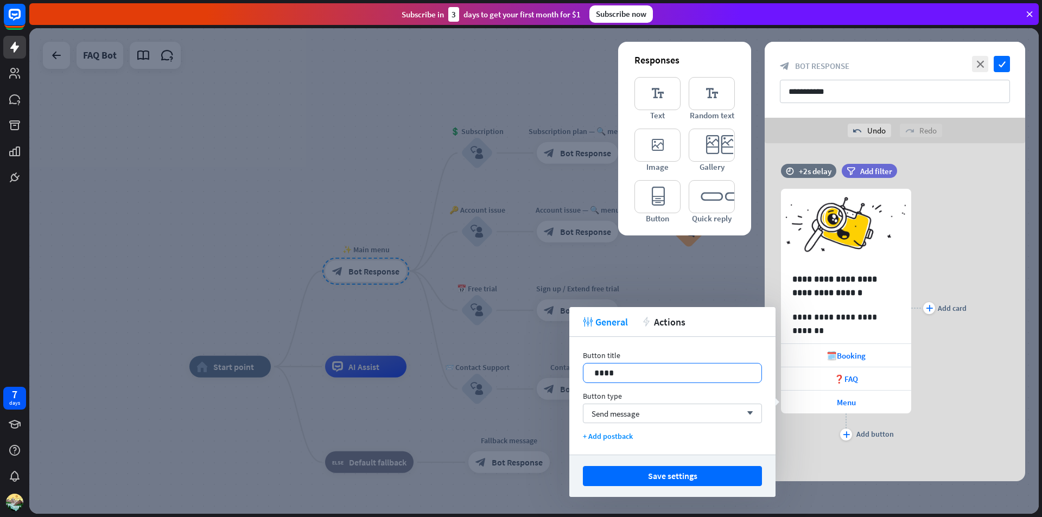
click at [593, 373] on div "****" at bounding box center [672, 373] width 178 height 19
click at [643, 368] on p "****" at bounding box center [672, 373] width 156 height 14
click at [595, 371] on p "****" at bounding box center [672, 373] width 156 height 14
click at [704, 481] on button "Save settings" at bounding box center [672, 476] width 179 height 20
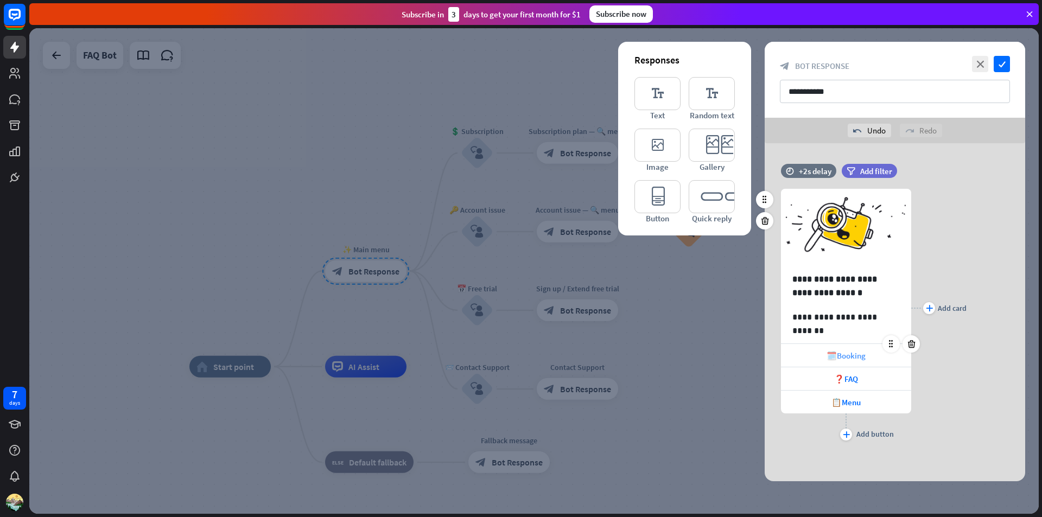
click at [848, 360] on span "🗓️Booking" at bounding box center [846, 356] width 39 height 10
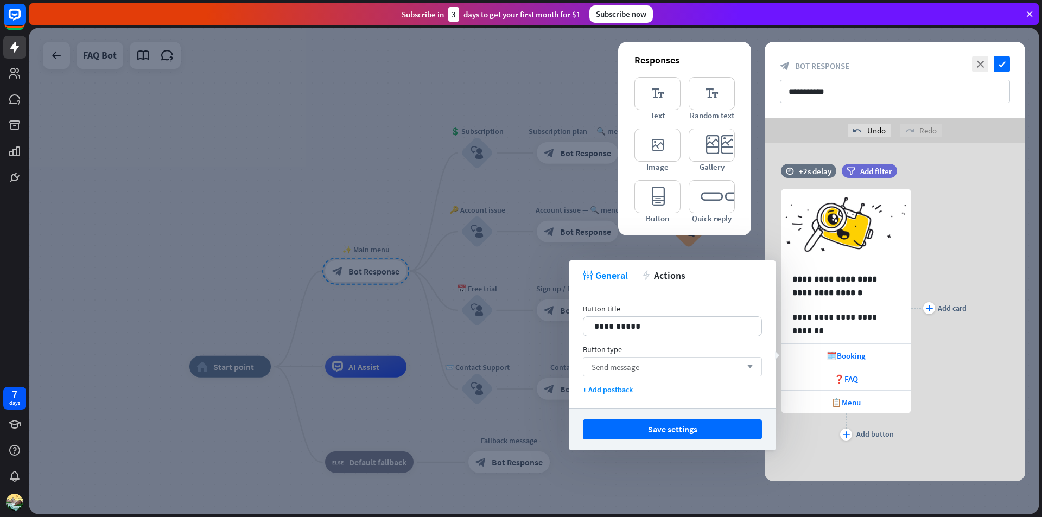
click at [664, 364] on div "Send message arrow_down" at bounding box center [672, 367] width 179 height 20
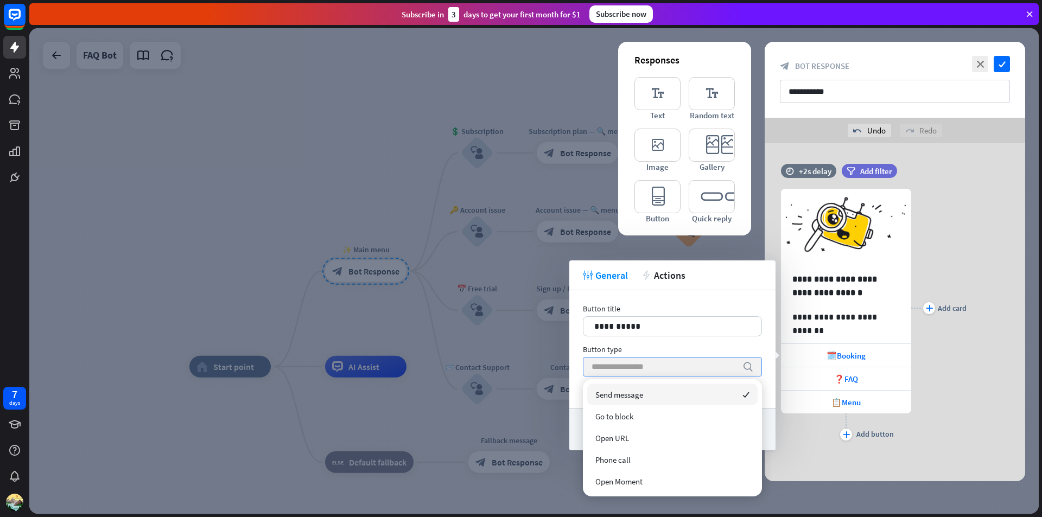
click at [664, 364] on input "search" at bounding box center [664, 367] width 145 height 18
click at [675, 345] on div "Button type" at bounding box center [672, 350] width 179 height 10
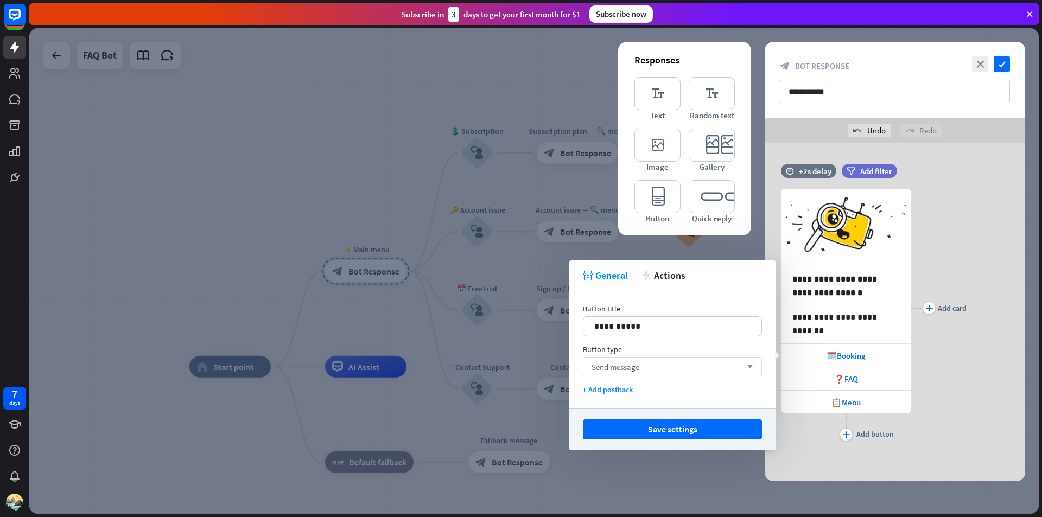
click at [636, 374] on div "Send message arrow_down" at bounding box center [672, 367] width 179 height 20
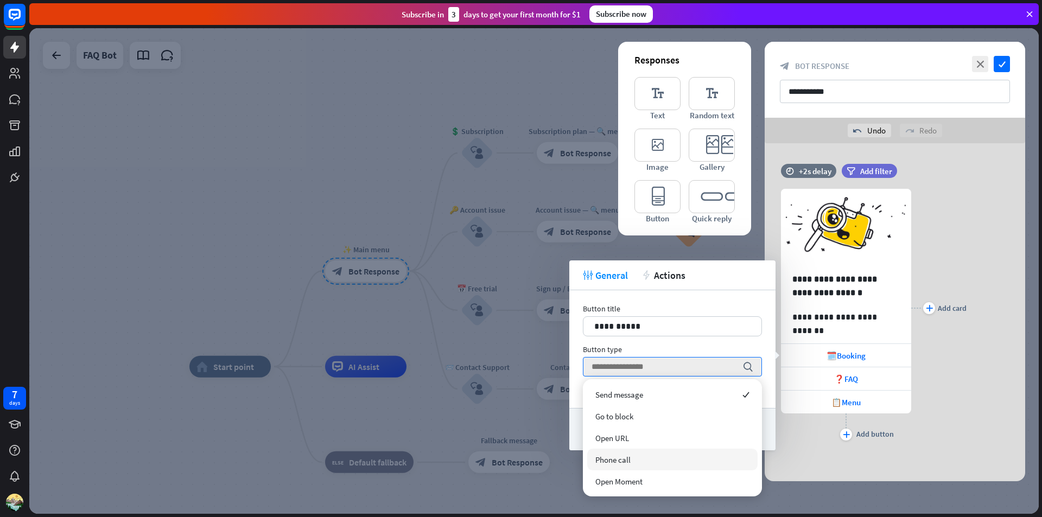
click at [625, 453] on div "Phone call" at bounding box center [672, 460] width 170 height 22
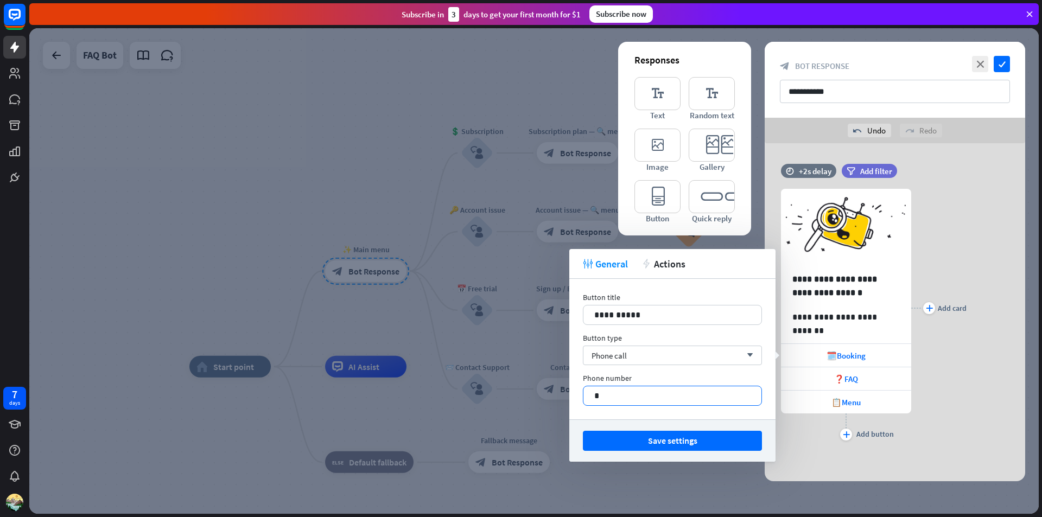
click at [611, 390] on p "*" at bounding box center [672, 396] width 156 height 14
click at [596, 394] on p "*" at bounding box center [672, 396] width 156 height 14
click at [599, 347] on div "Phone call arrow_down" at bounding box center [672, 356] width 179 height 20
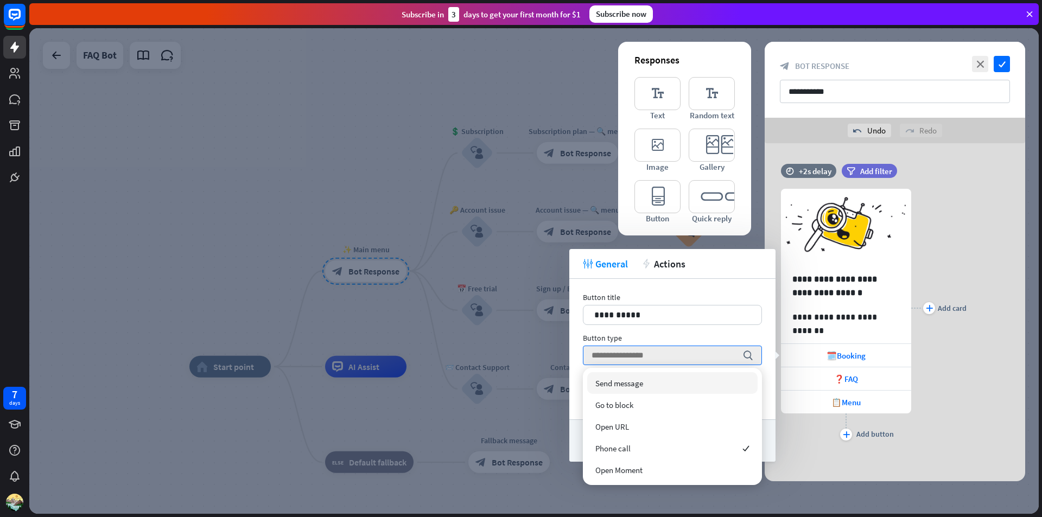
click at [630, 387] on span "Send message" at bounding box center [619, 383] width 48 height 10
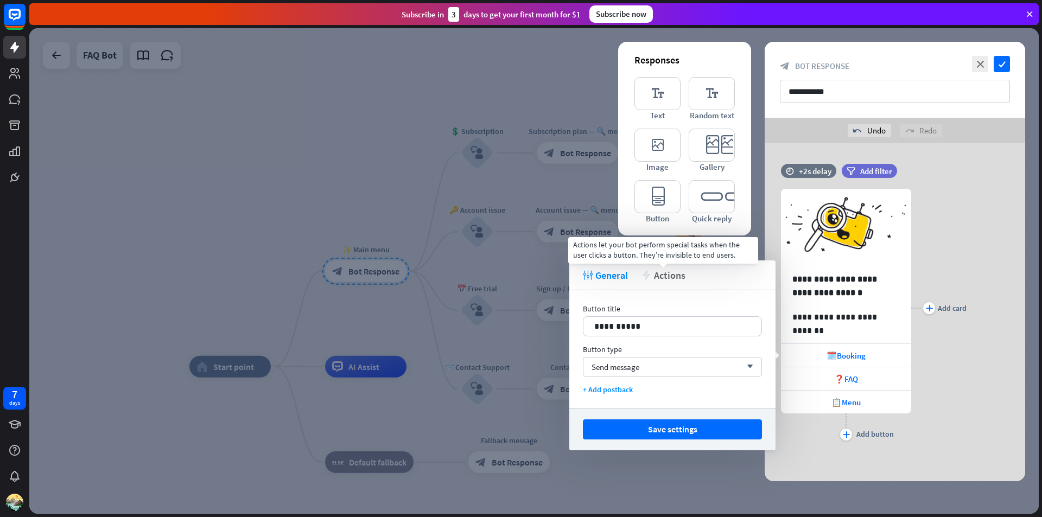
click at [666, 270] on span "Actions" at bounding box center [669, 275] width 31 height 12
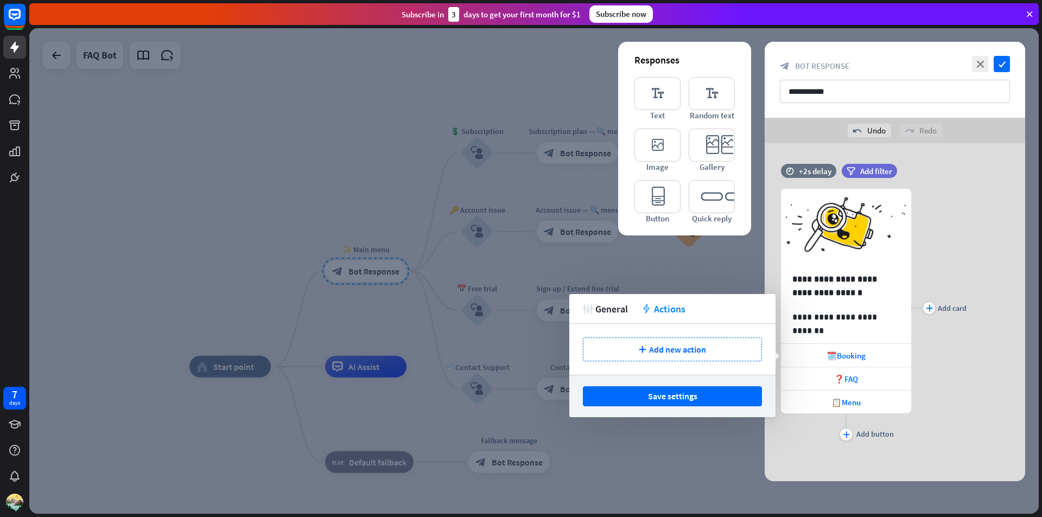
click at [612, 299] on div "tweak General action Actions" at bounding box center [672, 309] width 206 height 30
click at [615, 308] on span "General" at bounding box center [611, 309] width 33 height 12
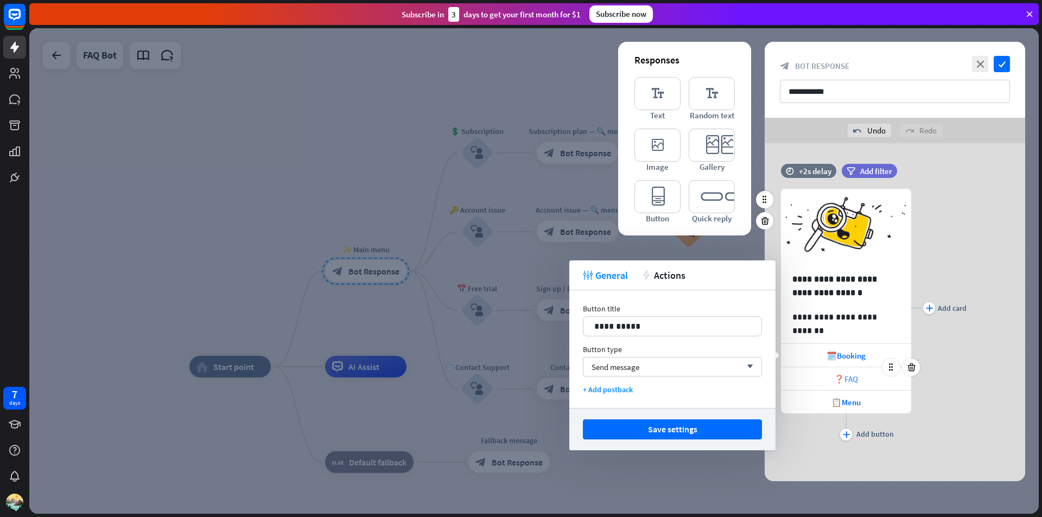
click at [841, 382] on span "❓FAQ" at bounding box center [846, 379] width 24 height 10
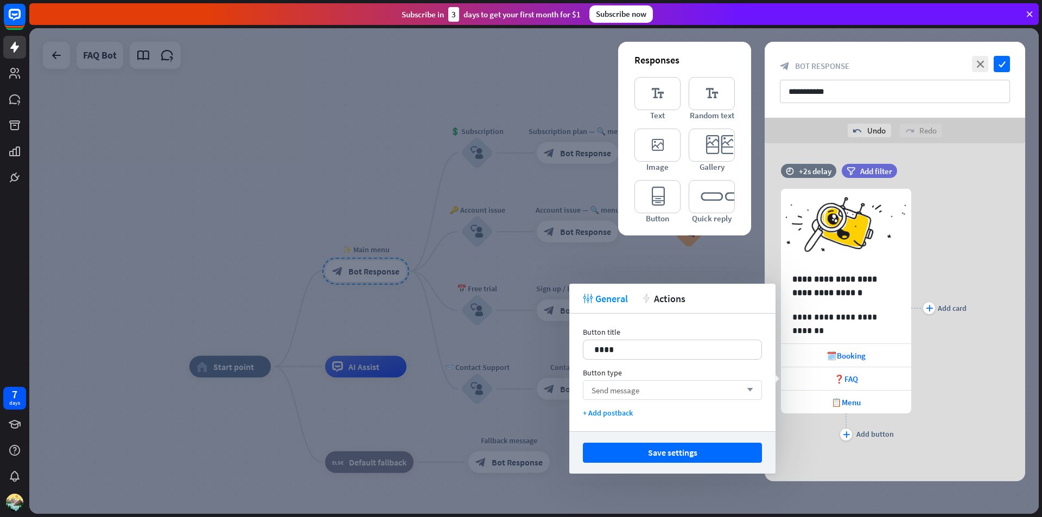
click at [659, 397] on div "Send message arrow_down" at bounding box center [672, 390] width 179 height 20
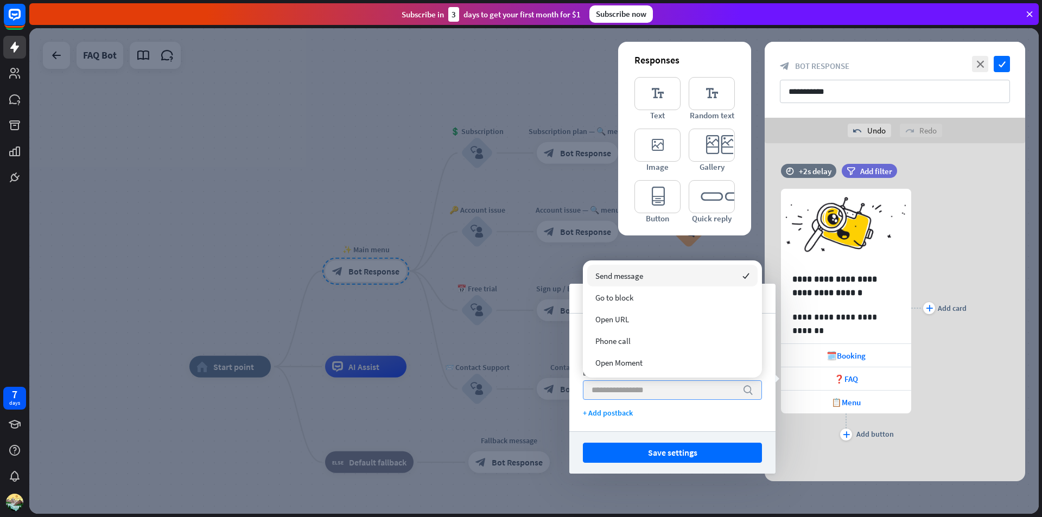
click at [660, 395] on input "search" at bounding box center [664, 390] width 145 height 18
click at [663, 446] on button "Save settings" at bounding box center [672, 453] width 179 height 20
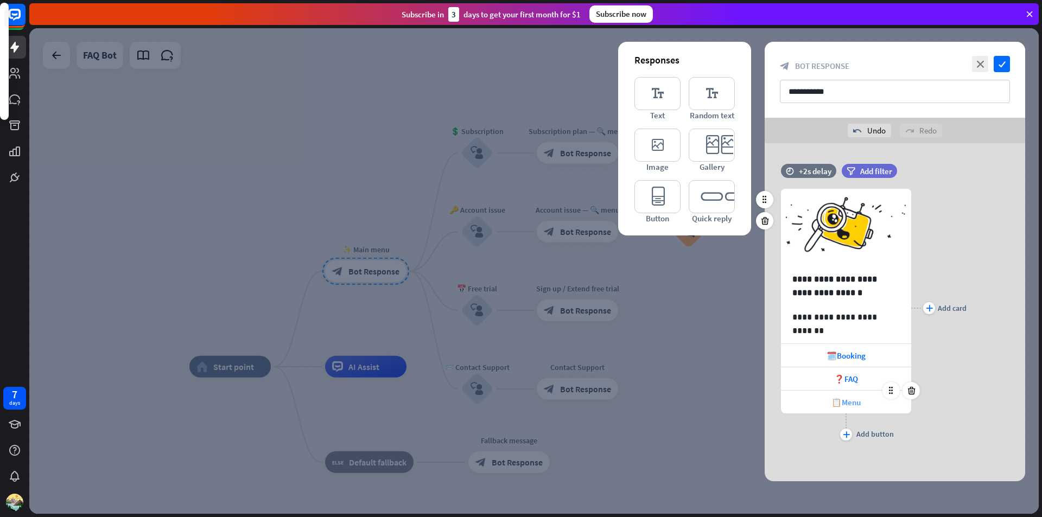
click at [830, 402] on div "📋Menu" at bounding box center [846, 402] width 130 height 23
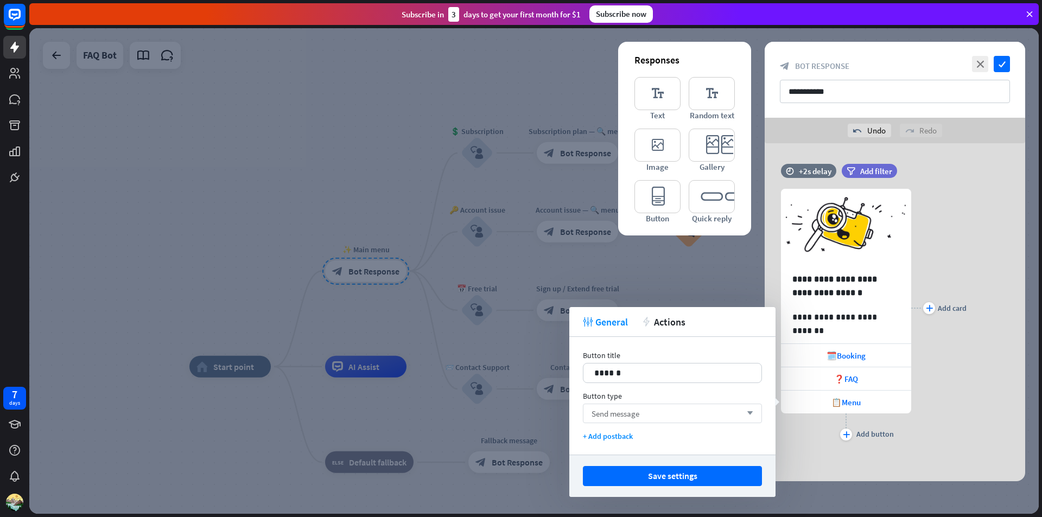
click at [651, 414] on div "Send message arrow_down" at bounding box center [672, 414] width 179 height 20
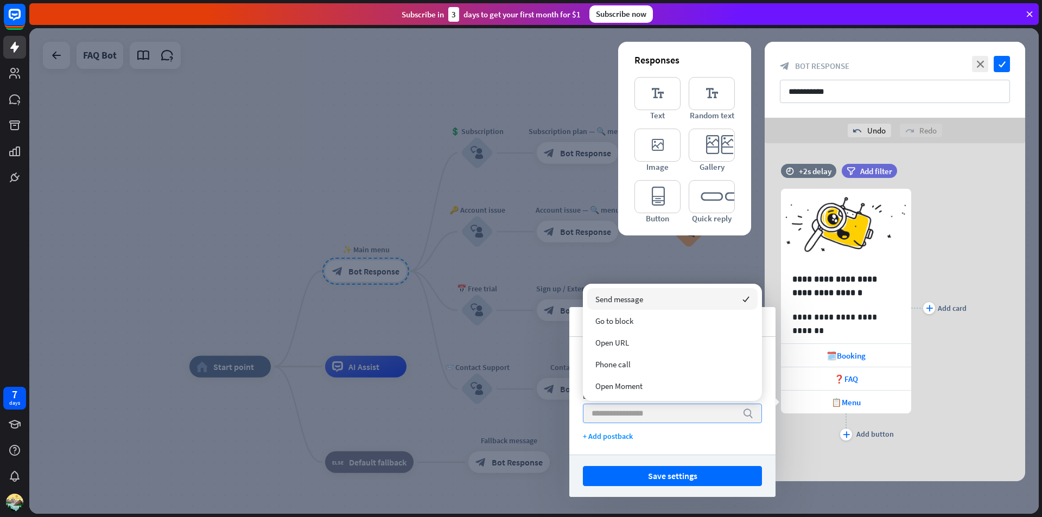
click at [651, 414] on input "search" at bounding box center [664, 413] width 145 height 18
click at [647, 475] on button "Save settings" at bounding box center [672, 476] width 179 height 20
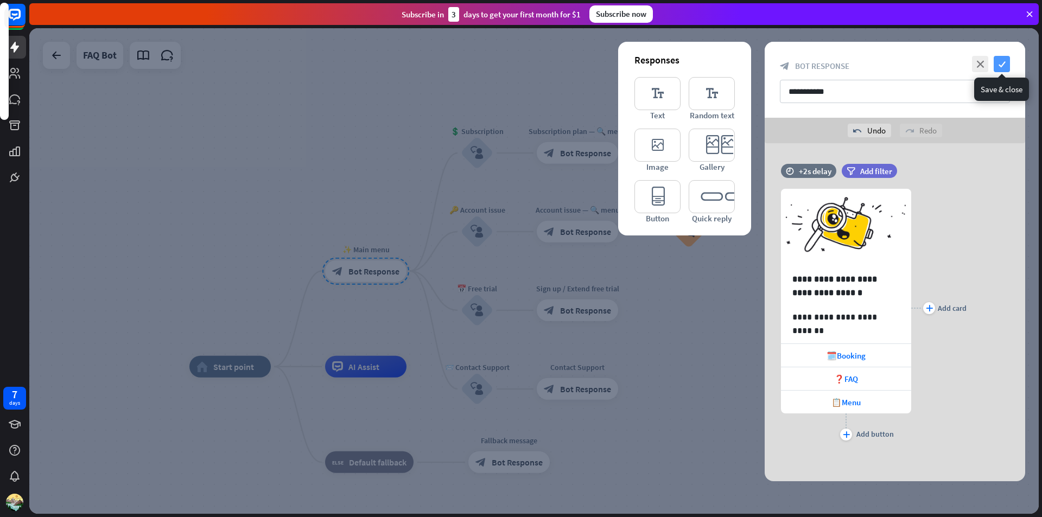
click at [999, 61] on icon "check" at bounding box center [1002, 64] width 16 height 16
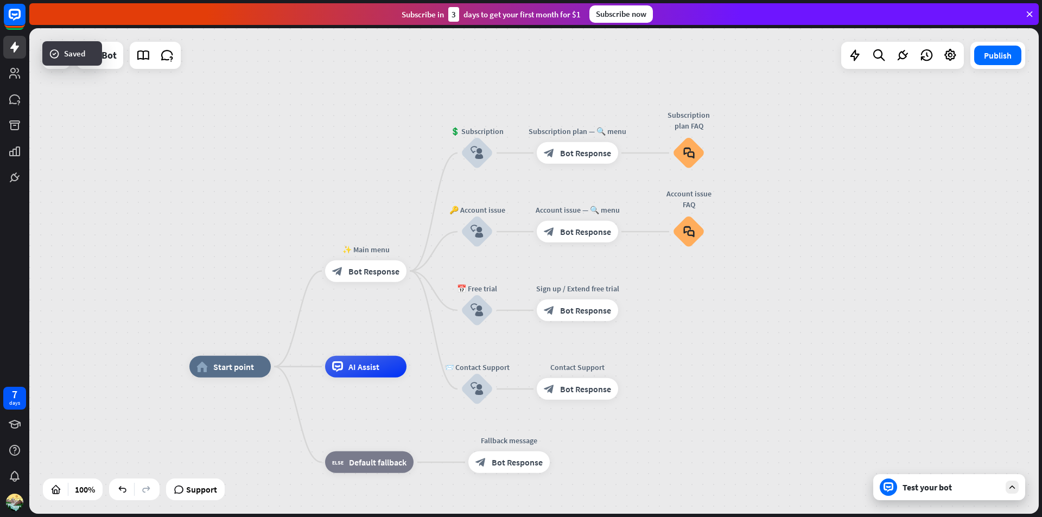
click at [976, 497] on div "Test your bot" at bounding box center [949, 487] width 152 height 26
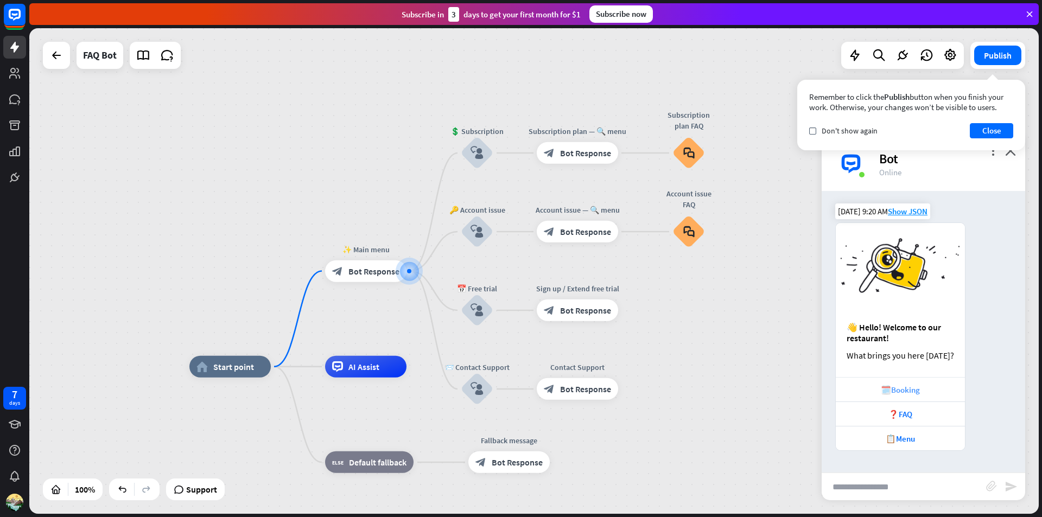
click at [892, 392] on div "🗓️Booking" at bounding box center [900, 390] width 118 height 10
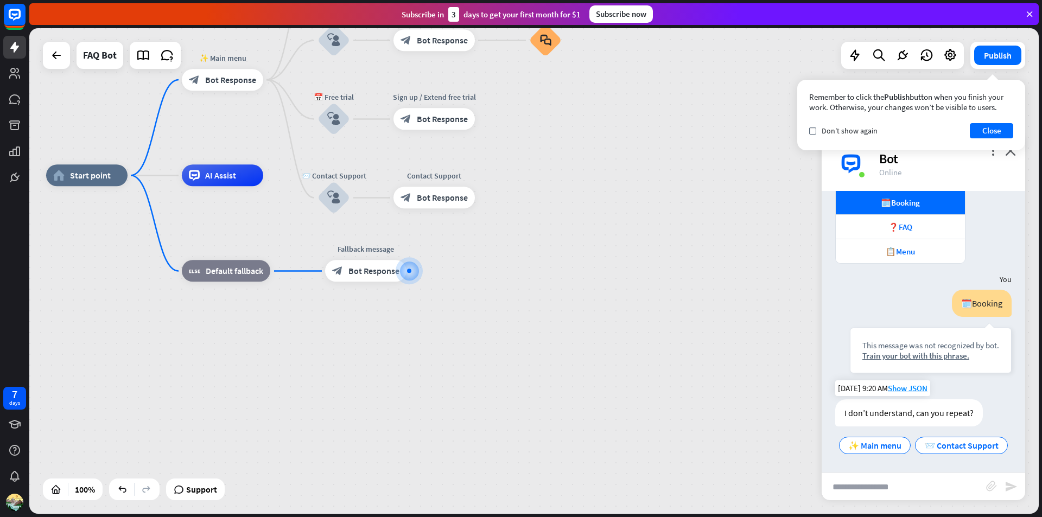
scroll to position [209, 0]
click at [996, 136] on button "Close" at bounding box center [991, 130] width 43 height 15
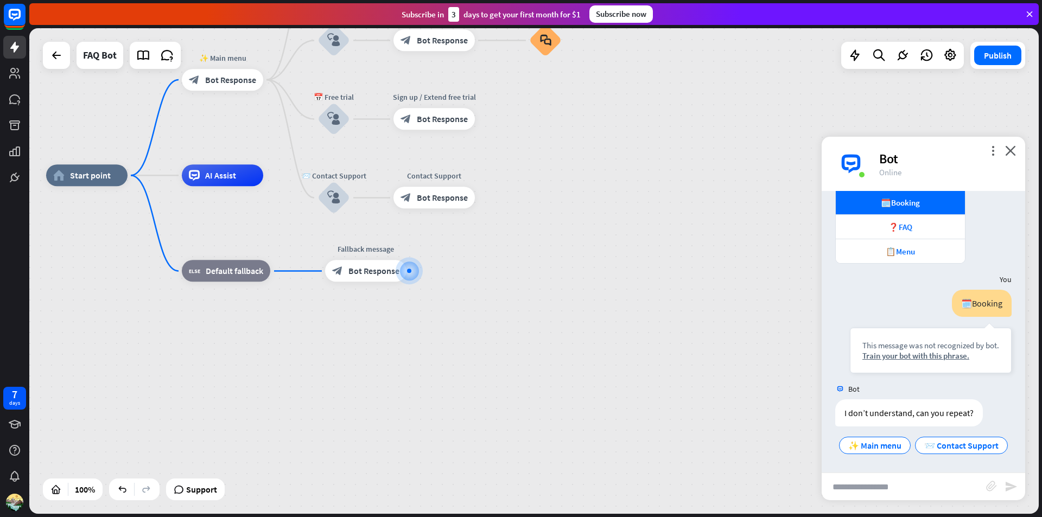
click at [1005, 148] on div "more_vert close Bot Online" at bounding box center [924, 164] width 204 height 54
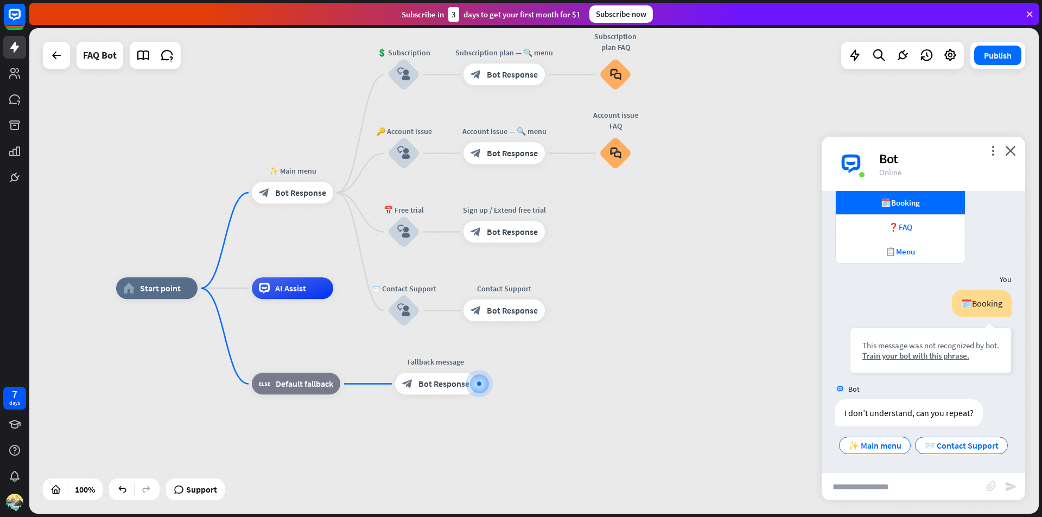
drag, startPoint x: 534, startPoint y: 315, endPoint x: 604, endPoint y: 431, distance: 136.1
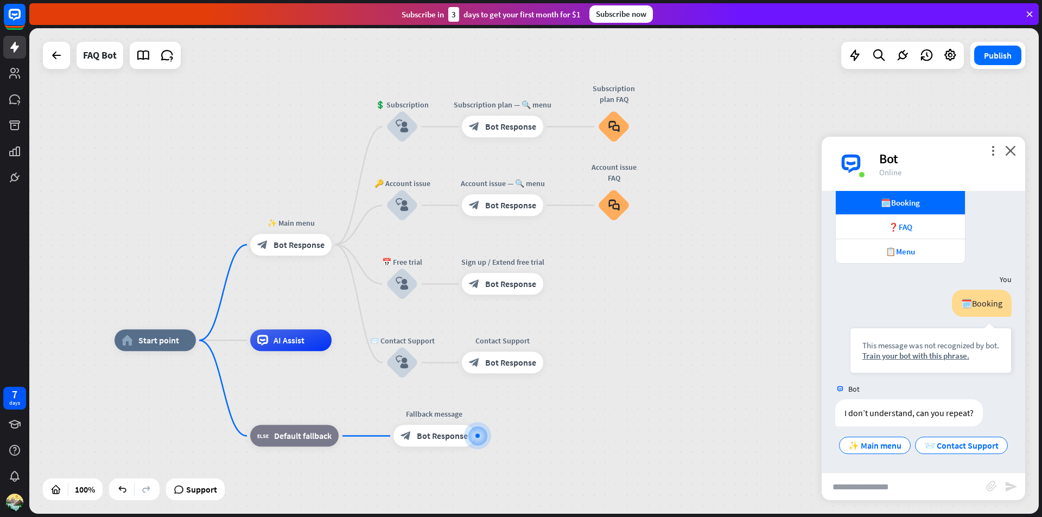
drag, startPoint x: 625, startPoint y: 321, endPoint x: 618, endPoint y: 392, distance: 71.4
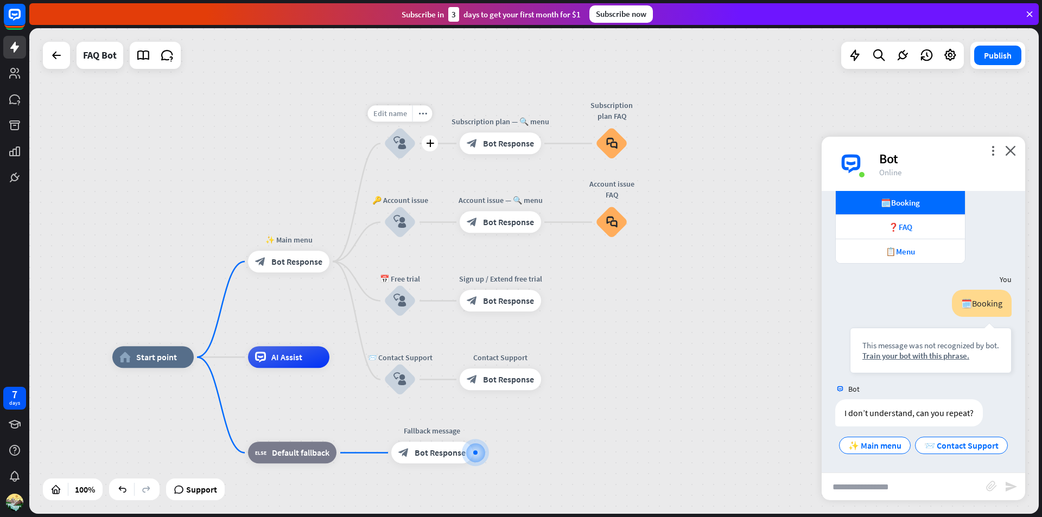
click at [389, 110] on span "Edit name" at bounding box center [390, 114] width 34 height 10
drag, startPoint x: 431, startPoint y: 120, endPoint x: 321, endPoint y: 111, distance: 110.0
click at [331, 104] on div "**********" at bounding box center [533, 271] width 1009 height 486
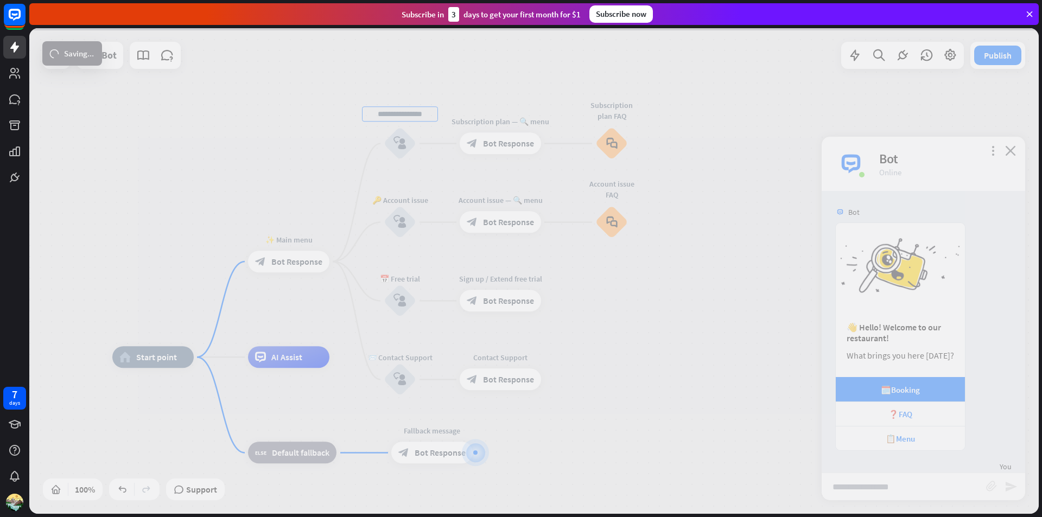
drag, startPoint x: 922, startPoint y: 385, endPoint x: 871, endPoint y: 384, distance: 50.5
click at [871, 384] on div "home_2 Start point ✨ Main menu block_bot_response Bot Response block_user_input…" at bounding box center [533, 271] width 1009 height 486
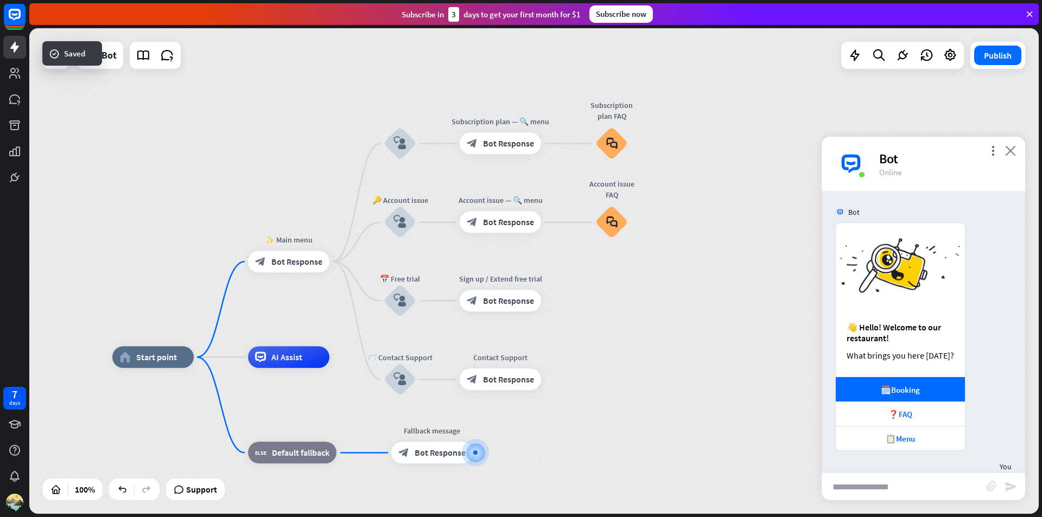
click at [1010, 148] on icon "close" at bounding box center [1010, 150] width 11 height 10
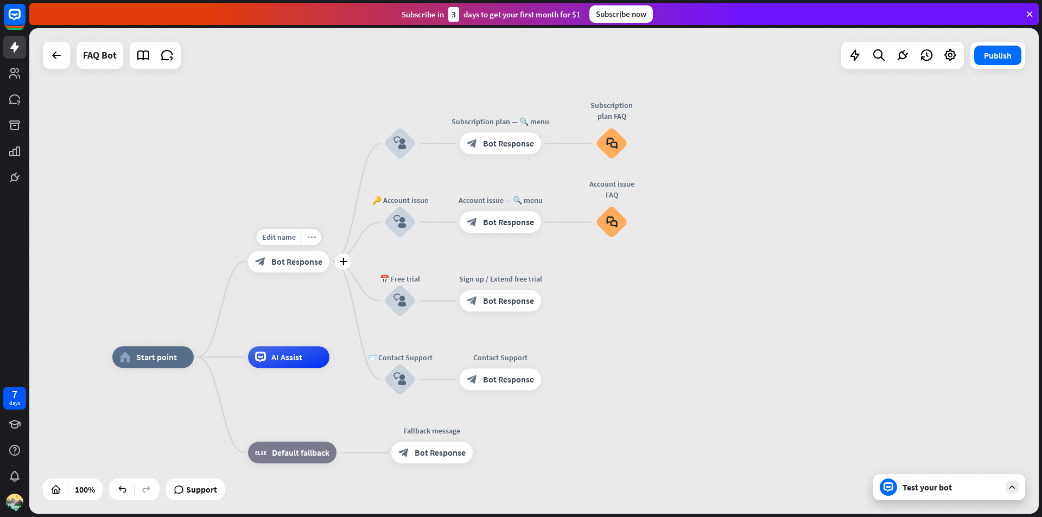
click at [309, 241] on icon "more_horiz" at bounding box center [311, 237] width 9 height 8
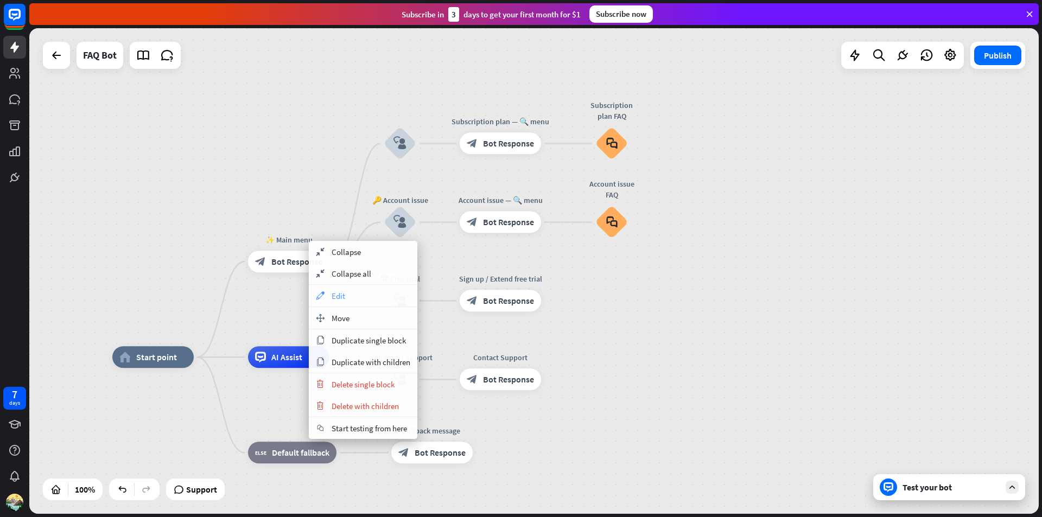
click at [343, 294] on span "Edit" at bounding box center [339, 296] width 14 height 10
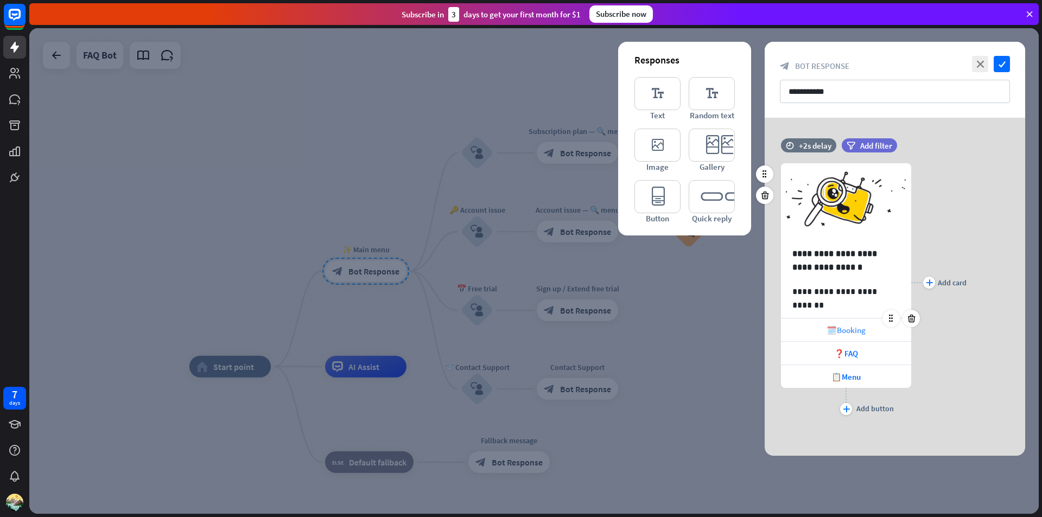
click at [867, 330] on div "🗓️Booking" at bounding box center [846, 330] width 130 height 23
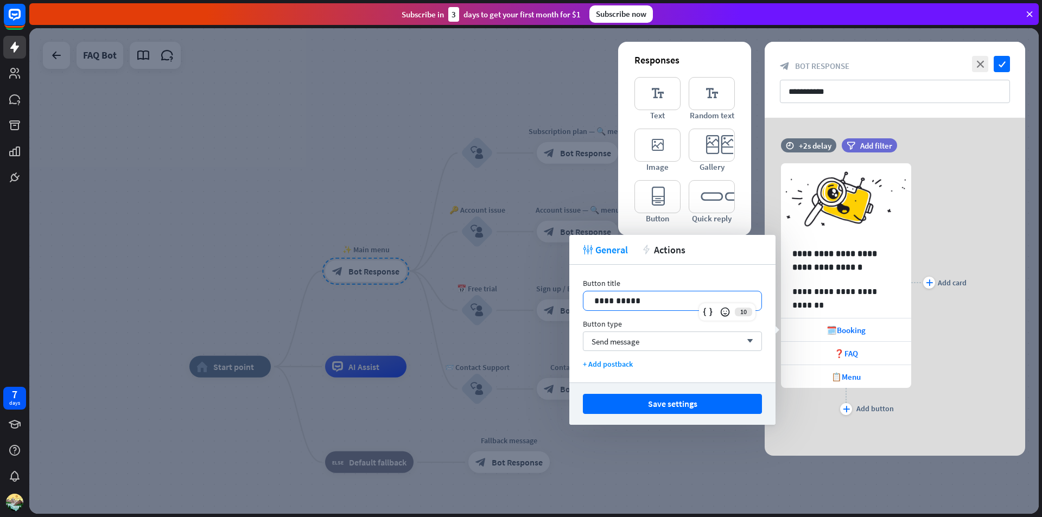
drag, startPoint x: 656, startPoint y: 303, endPoint x: 486, endPoint y: 295, distance: 169.5
click at [487, 295] on body "7 days close Product Help First steps Get started with ChatBot Help Center Foll…" at bounding box center [521, 258] width 1042 height 517
drag, startPoint x: 641, startPoint y: 303, endPoint x: 589, endPoint y: 299, distance: 52.3
click at [589, 300] on div "**********" at bounding box center [672, 300] width 178 height 19
copy p "**********"
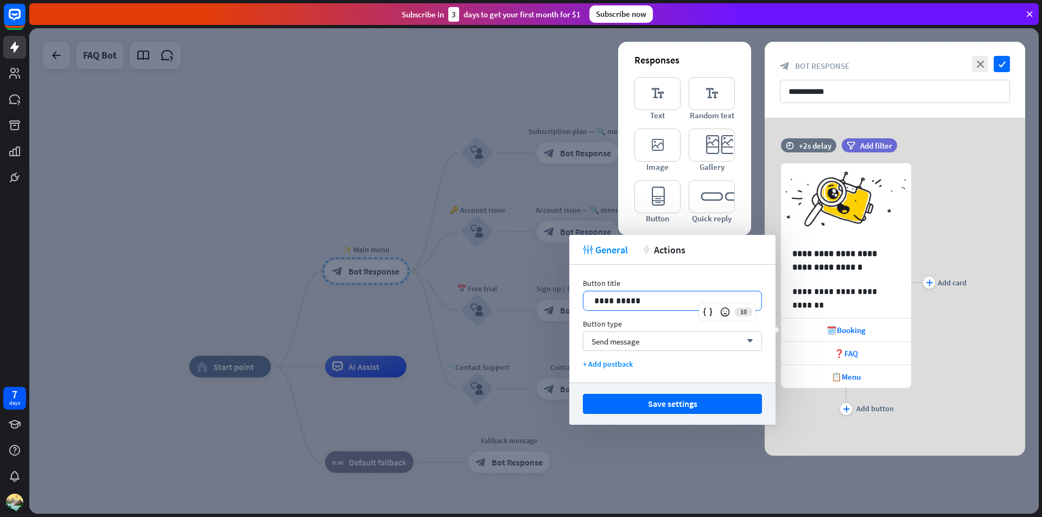
click at [377, 186] on div at bounding box center [533, 271] width 1009 height 486
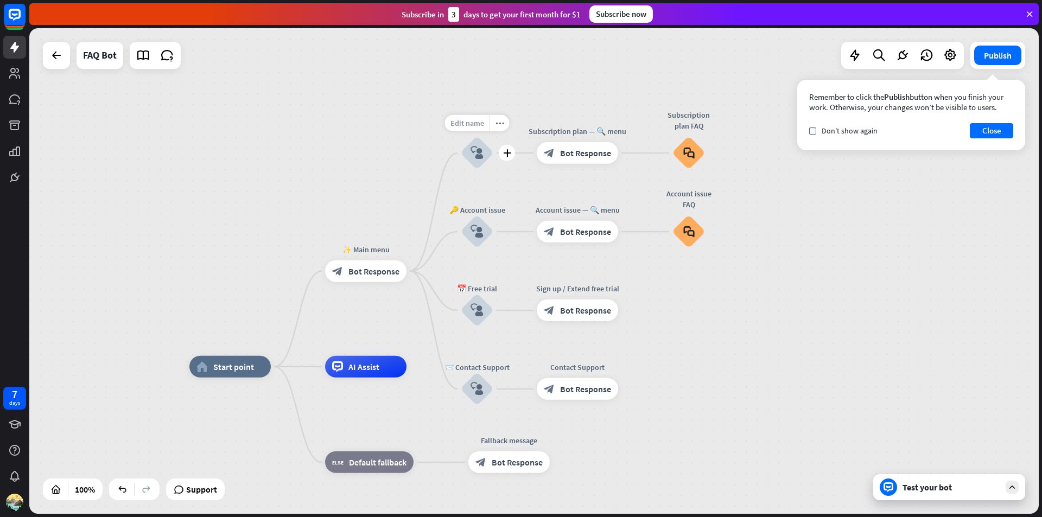
click at [476, 129] on div "Edit name" at bounding box center [467, 123] width 45 height 16
type input "**********"
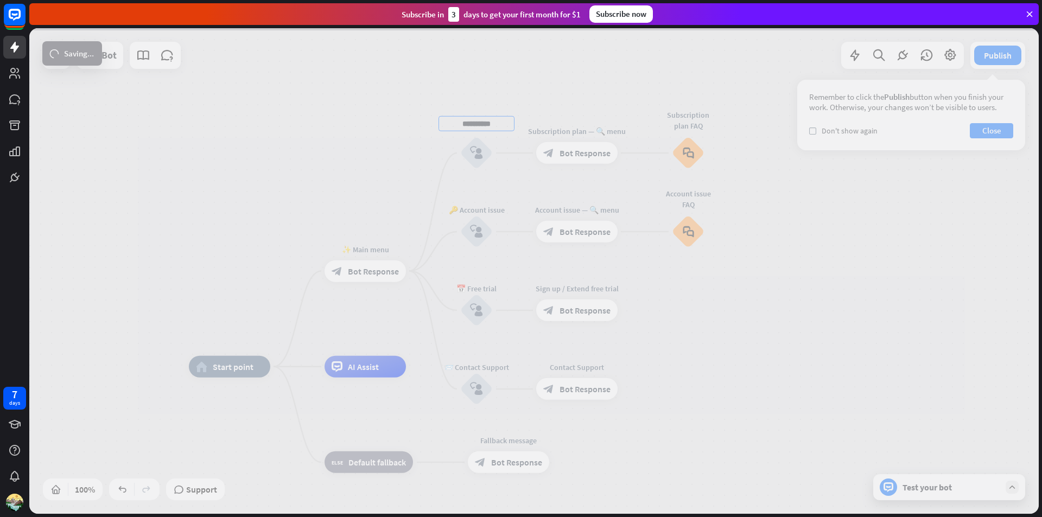
click at [400, 160] on div "**********" at bounding box center [533, 271] width 1009 height 486
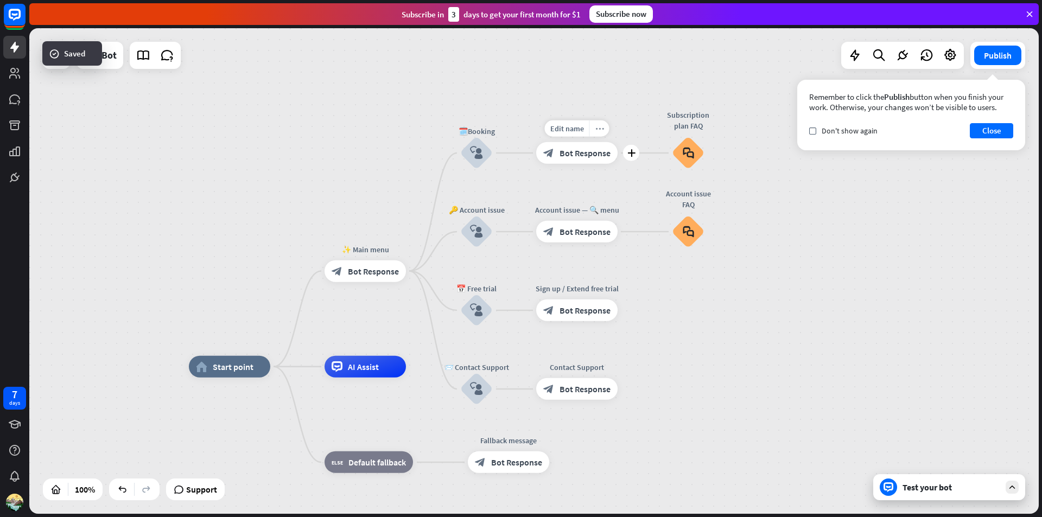
click at [600, 128] on icon "more_horiz" at bounding box center [599, 129] width 9 height 8
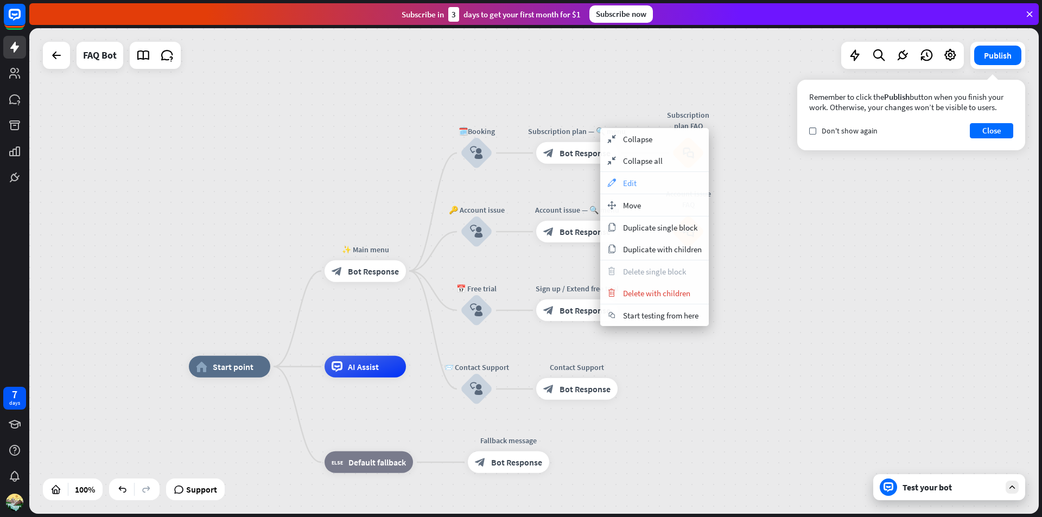
click at [628, 183] on span "Edit" at bounding box center [630, 183] width 14 height 10
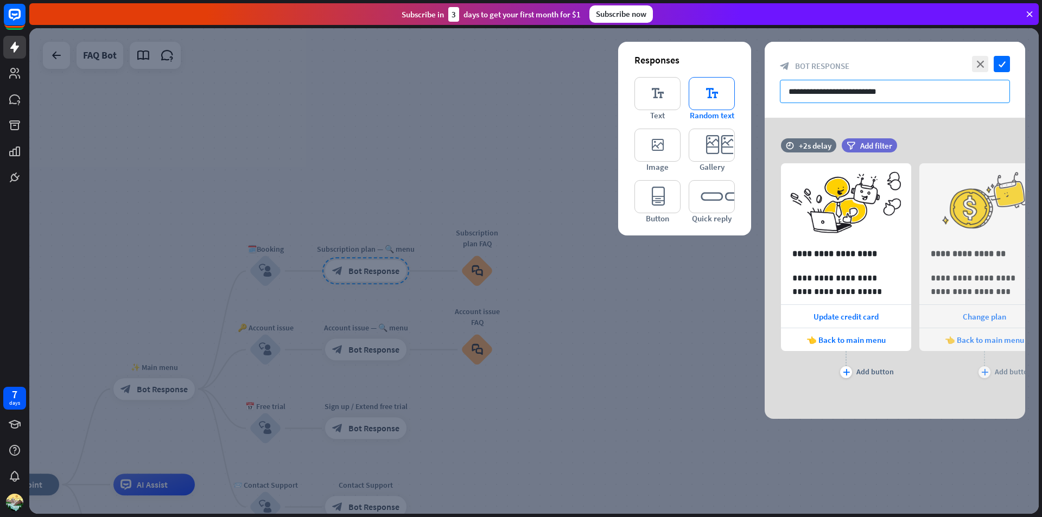
drag, startPoint x: 915, startPoint y: 99, endPoint x: 721, endPoint y: 103, distance: 194.3
click at [765, 88] on div "**********" at bounding box center [895, 230] width 261 height 377
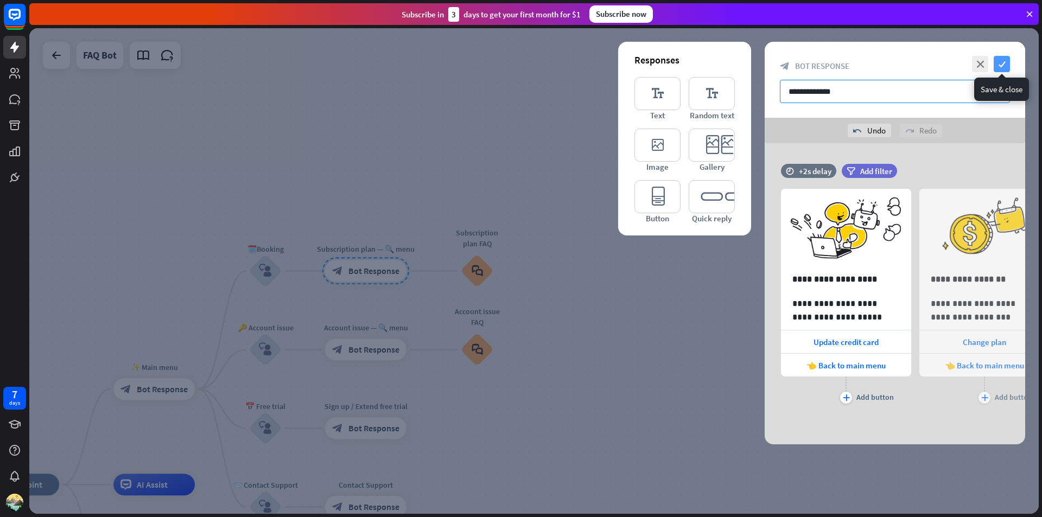
type input "**********"
click at [1001, 62] on icon "check" at bounding box center [1002, 64] width 16 height 16
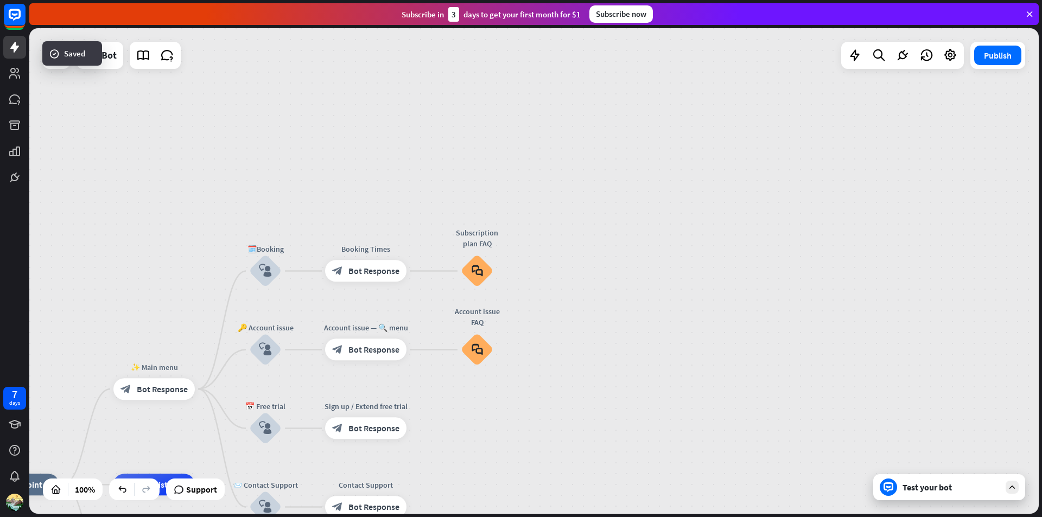
click at [967, 492] on div "Test your bot" at bounding box center [952, 487] width 98 height 11
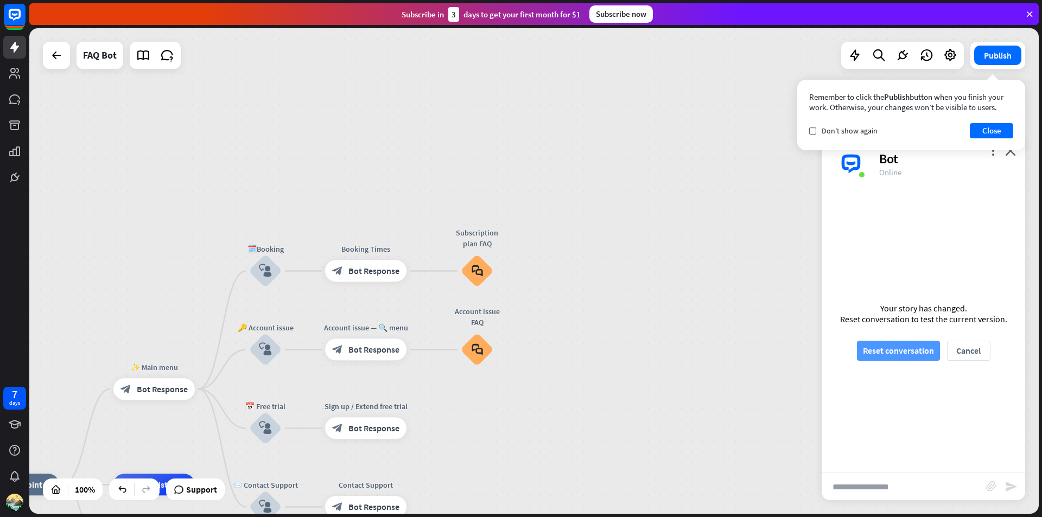
click at [893, 349] on button "Reset conversation" at bounding box center [898, 351] width 83 height 20
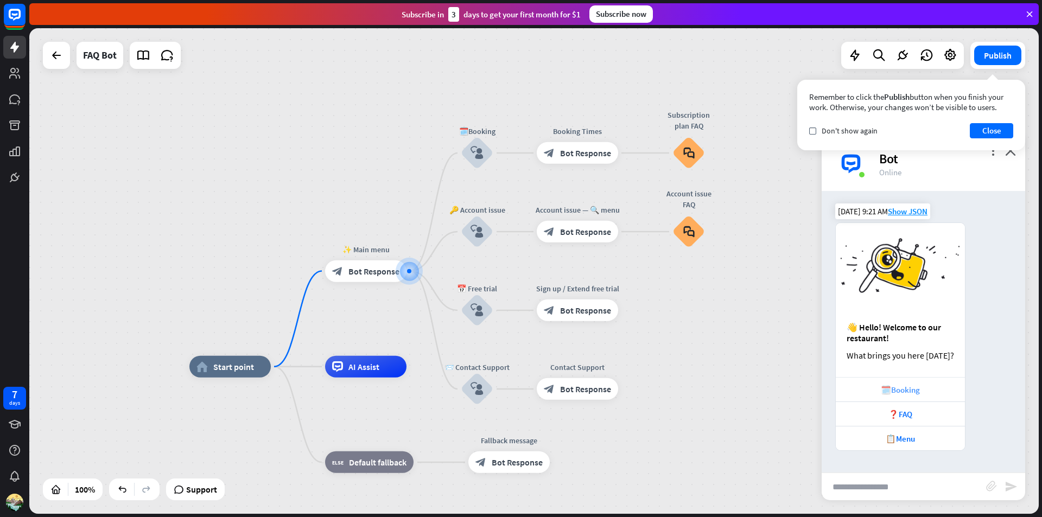
click at [919, 391] on div "🗓️Booking" at bounding box center [900, 390] width 118 height 10
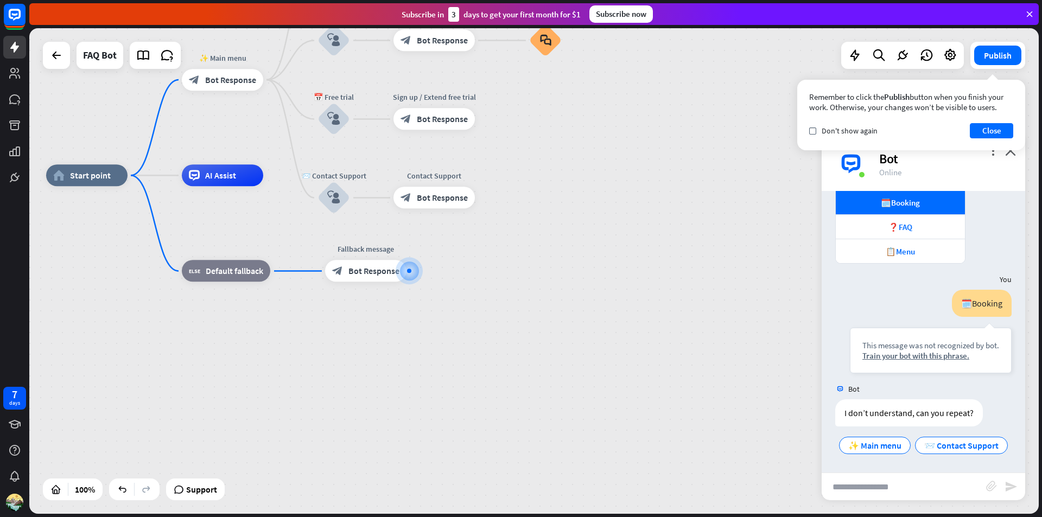
scroll to position [209, 0]
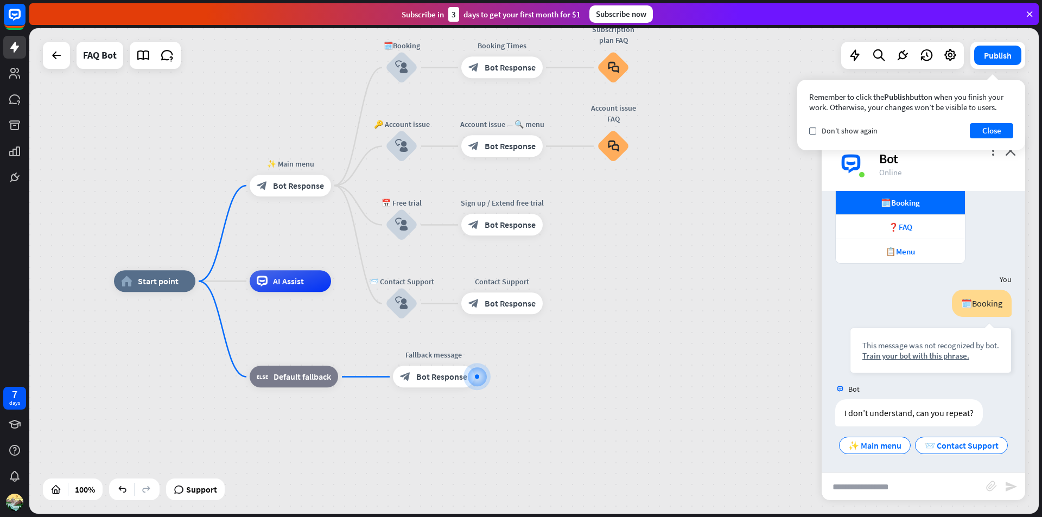
drag, startPoint x: 498, startPoint y: 287, endPoint x: 553, endPoint y: 382, distance: 109.9
click at [553, 383] on div "home_2 Start point ✨ Main menu block_bot_response Bot Response 🗓️Booking block_…" at bounding box center [618, 524] width 1009 height 486
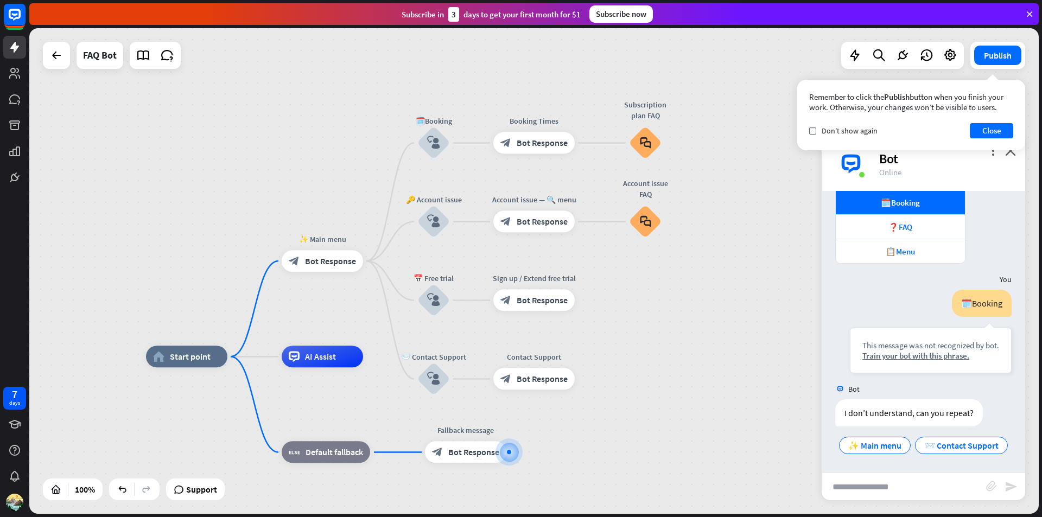
drag, startPoint x: 628, startPoint y: 298, endPoint x: 669, endPoint y: 412, distance: 121.0
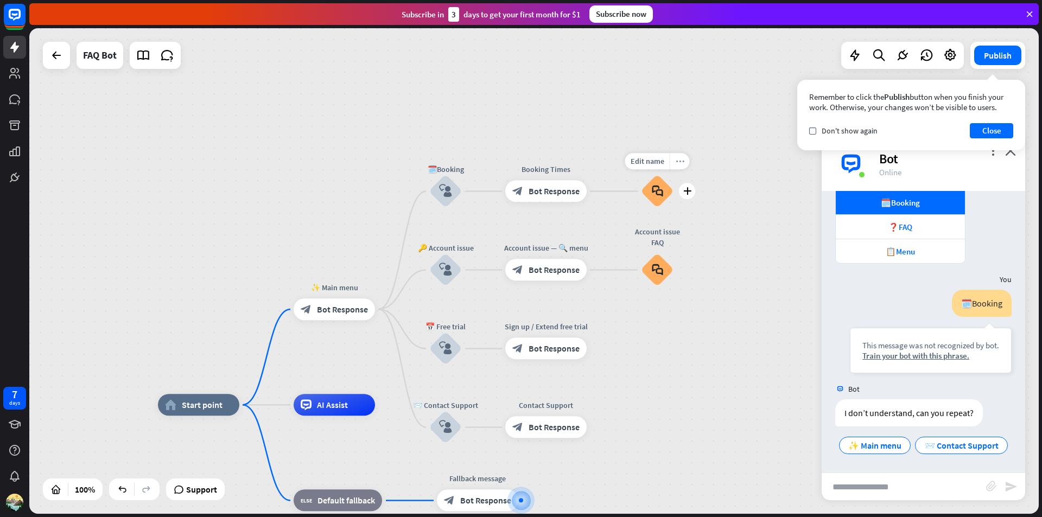
click at [678, 166] on div "more_horiz" at bounding box center [680, 162] width 20 height 16
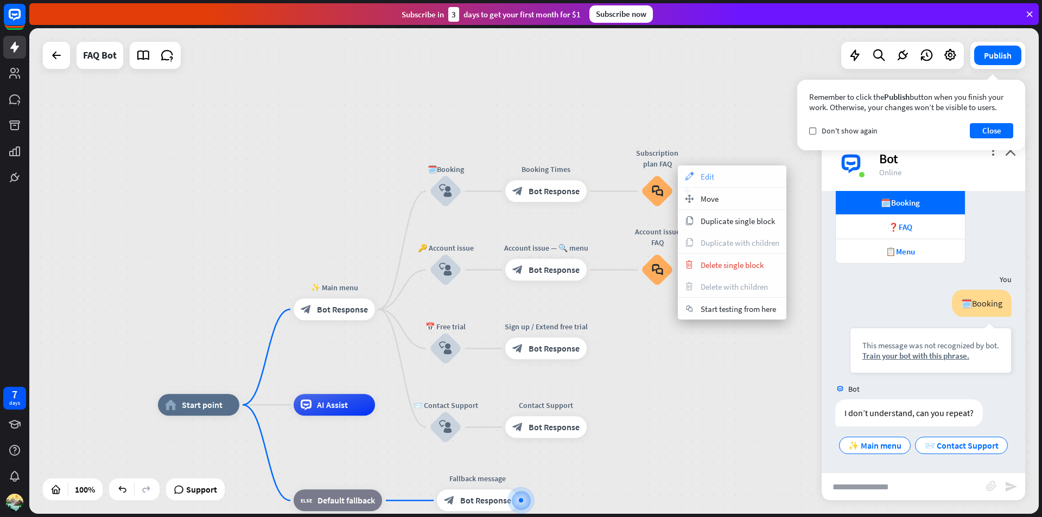
click at [708, 183] on div "appearance Edit" at bounding box center [732, 177] width 109 height 22
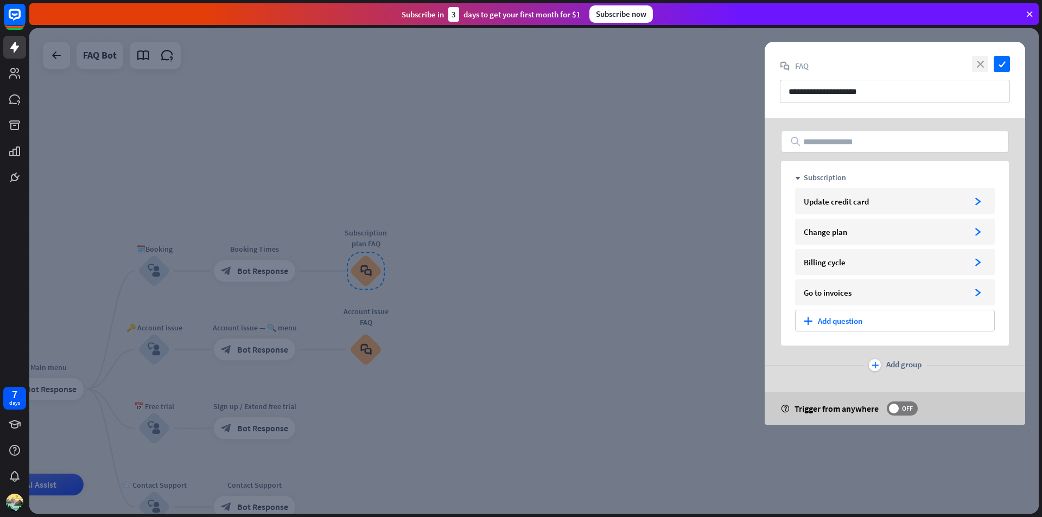
click at [986, 61] on icon "close" at bounding box center [980, 64] width 16 height 16
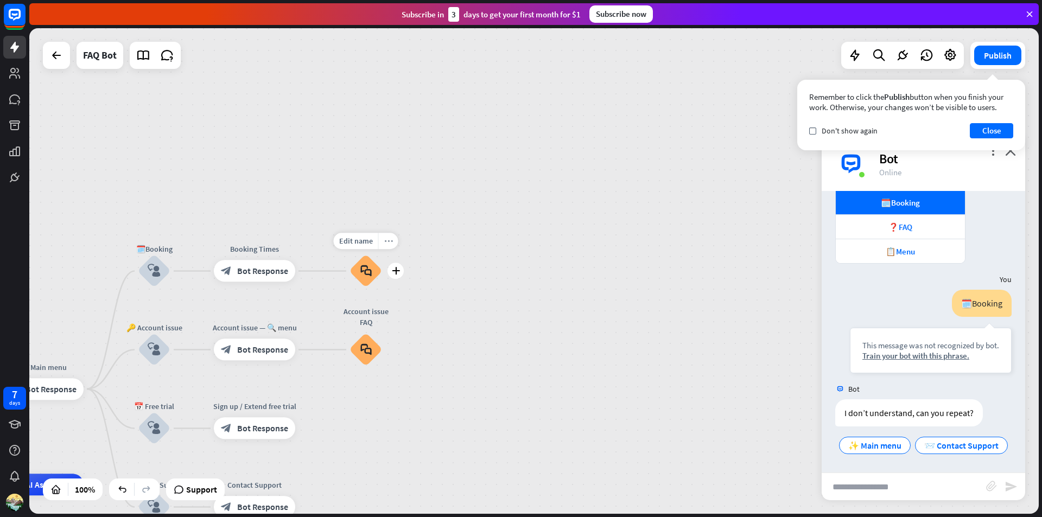
click at [386, 248] on div "more_horiz" at bounding box center [388, 241] width 20 height 16
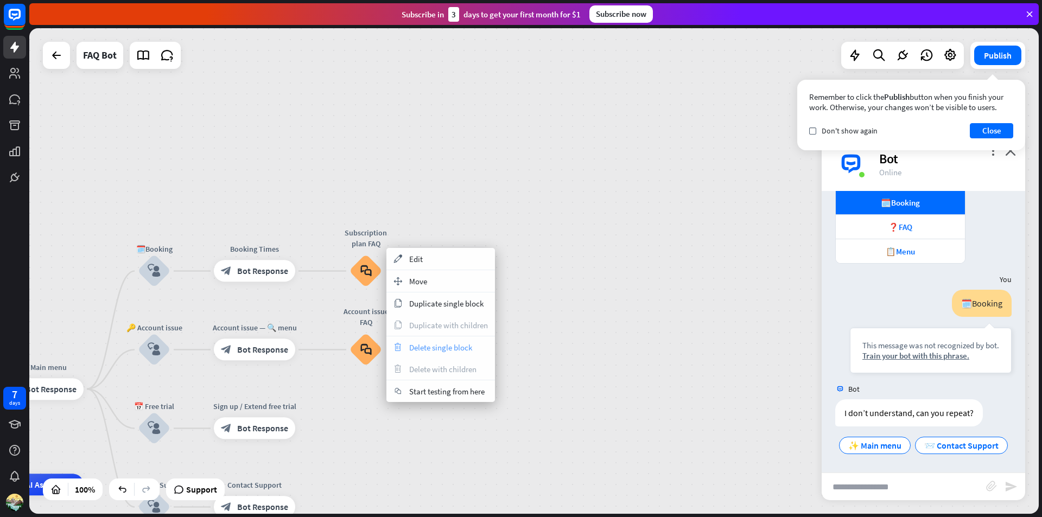
click at [430, 342] on span "Delete single block" at bounding box center [440, 347] width 63 height 10
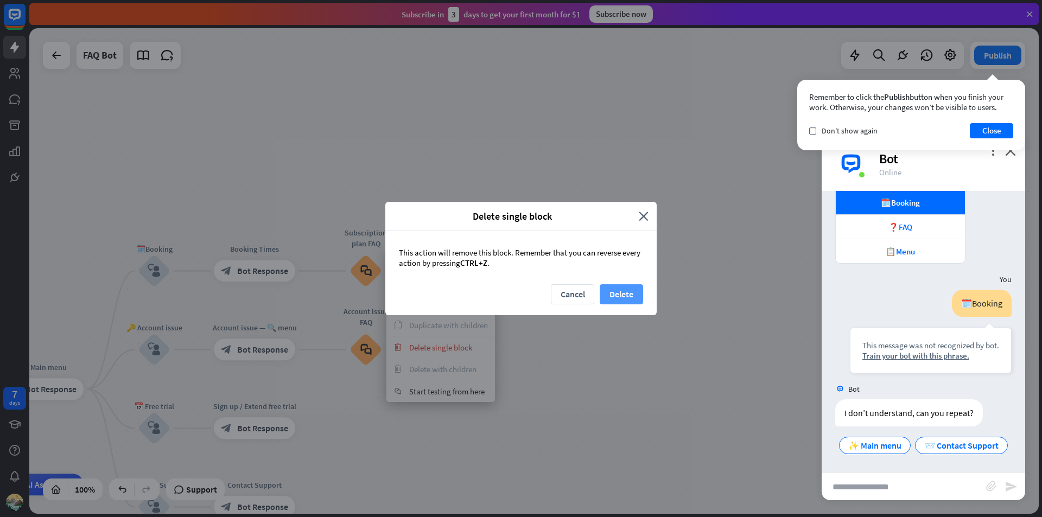
click at [602, 292] on button "Delete" at bounding box center [621, 294] width 43 height 20
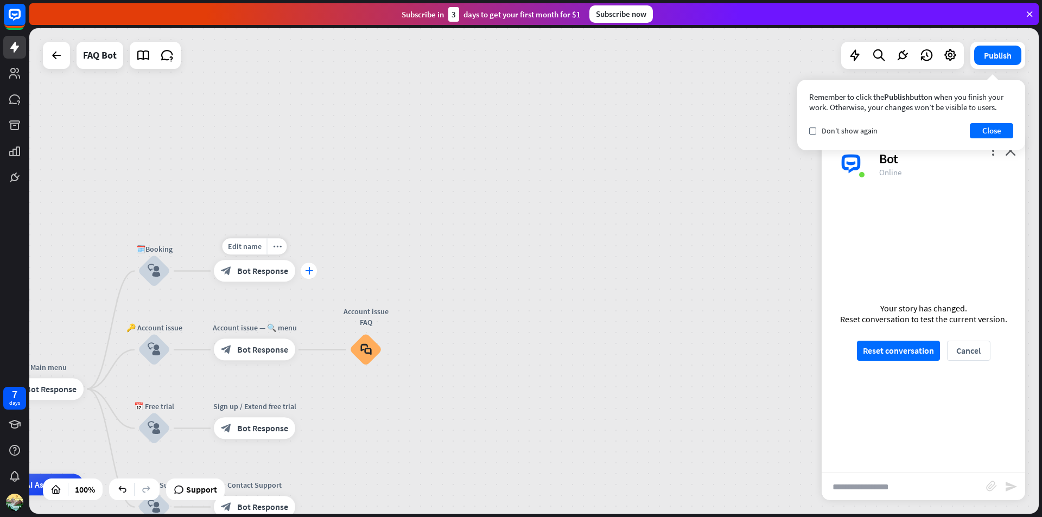
click at [303, 274] on div "plus" at bounding box center [309, 271] width 16 height 16
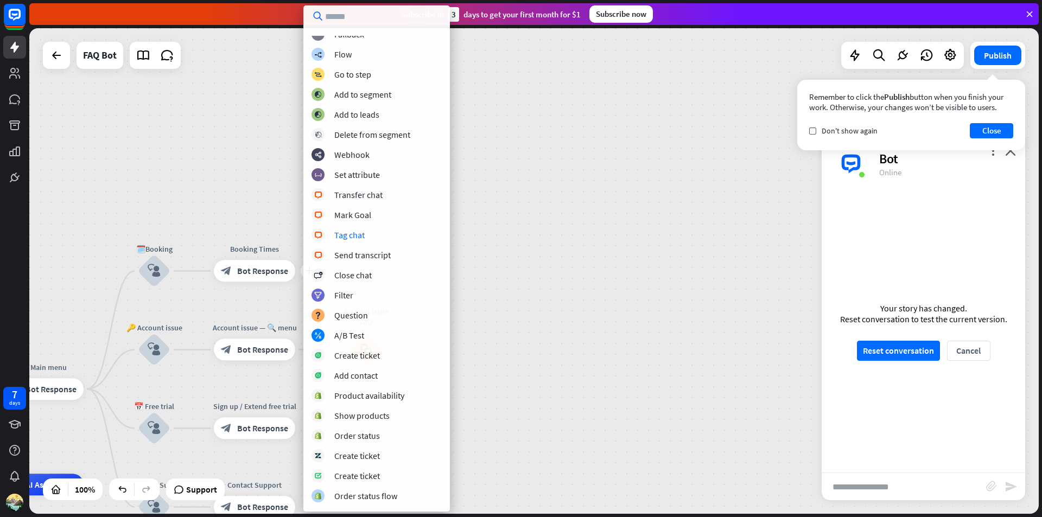
scroll to position [128, 0]
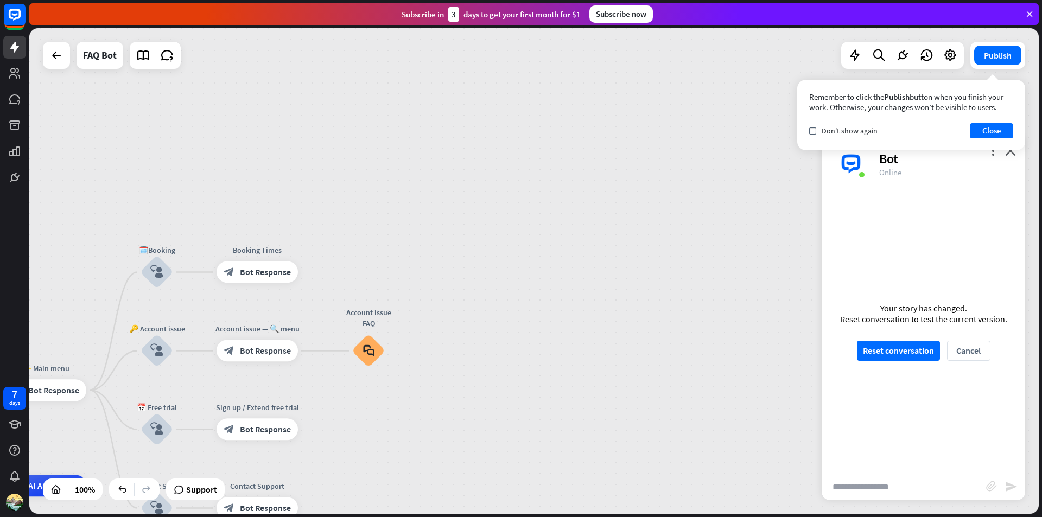
drag, startPoint x: 567, startPoint y: 321, endPoint x: 545, endPoint y: 304, distance: 27.9
click at [563, 317] on div "home_2 Start point ✨ Main menu block_bot_response Bot Response 🗓️Booking block_…" at bounding box center [533, 271] width 1009 height 486
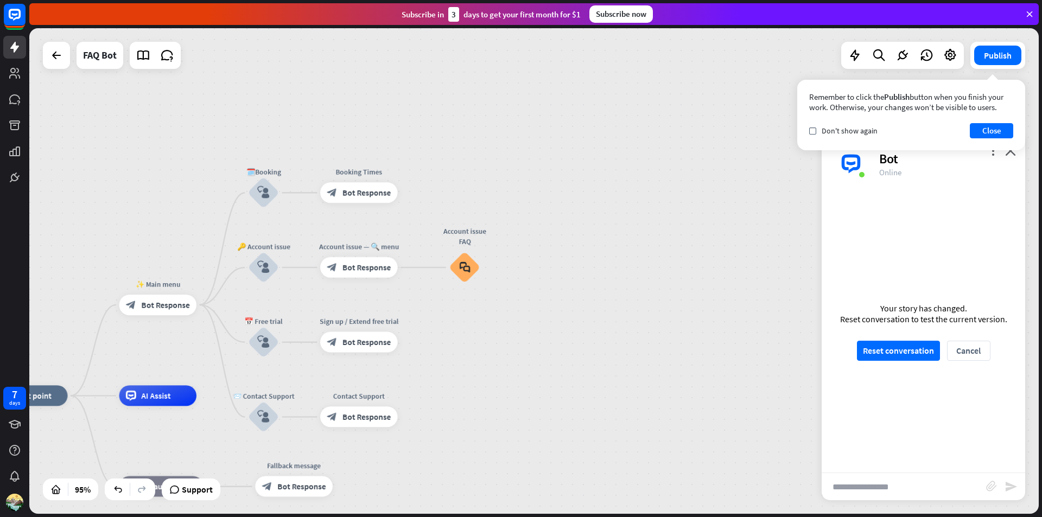
drag, startPoint x: 383, startPoint y: 233, endPoint x: 520, endPoint y: 156, distance: 157.2
click at [523, 150] on div "home_2 Start point ✨ Main menu block_bot_response Bot Response 🗓️Booking block_…" at bounding box center [533, 271] width 1009 height 486
